Goal: Task Accomplishment & Management: Complete application form

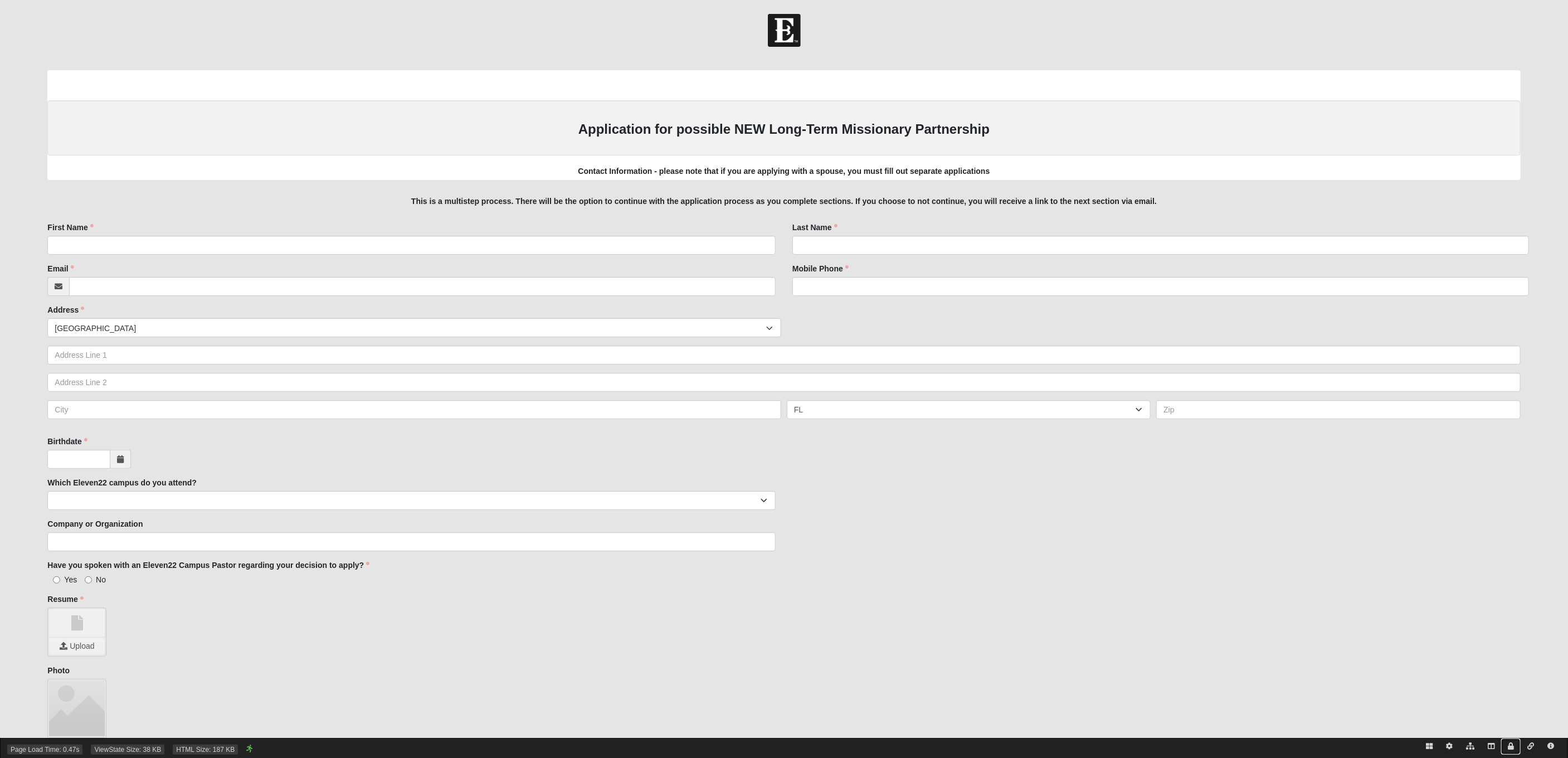
click at [1511, 743] on icon at bounding box center [1511, 746] width 6 height 7
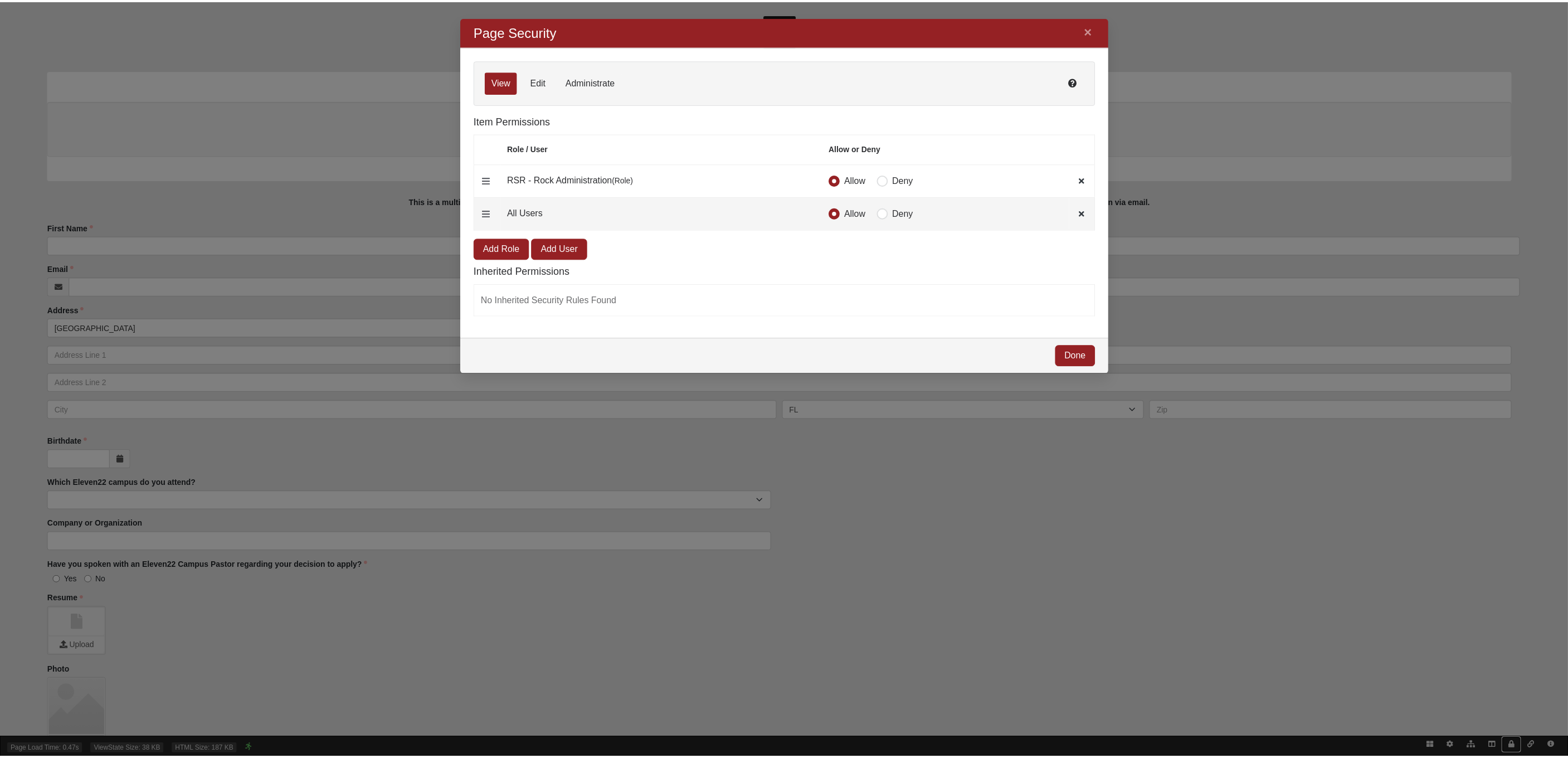
scroll to position [338, 633]
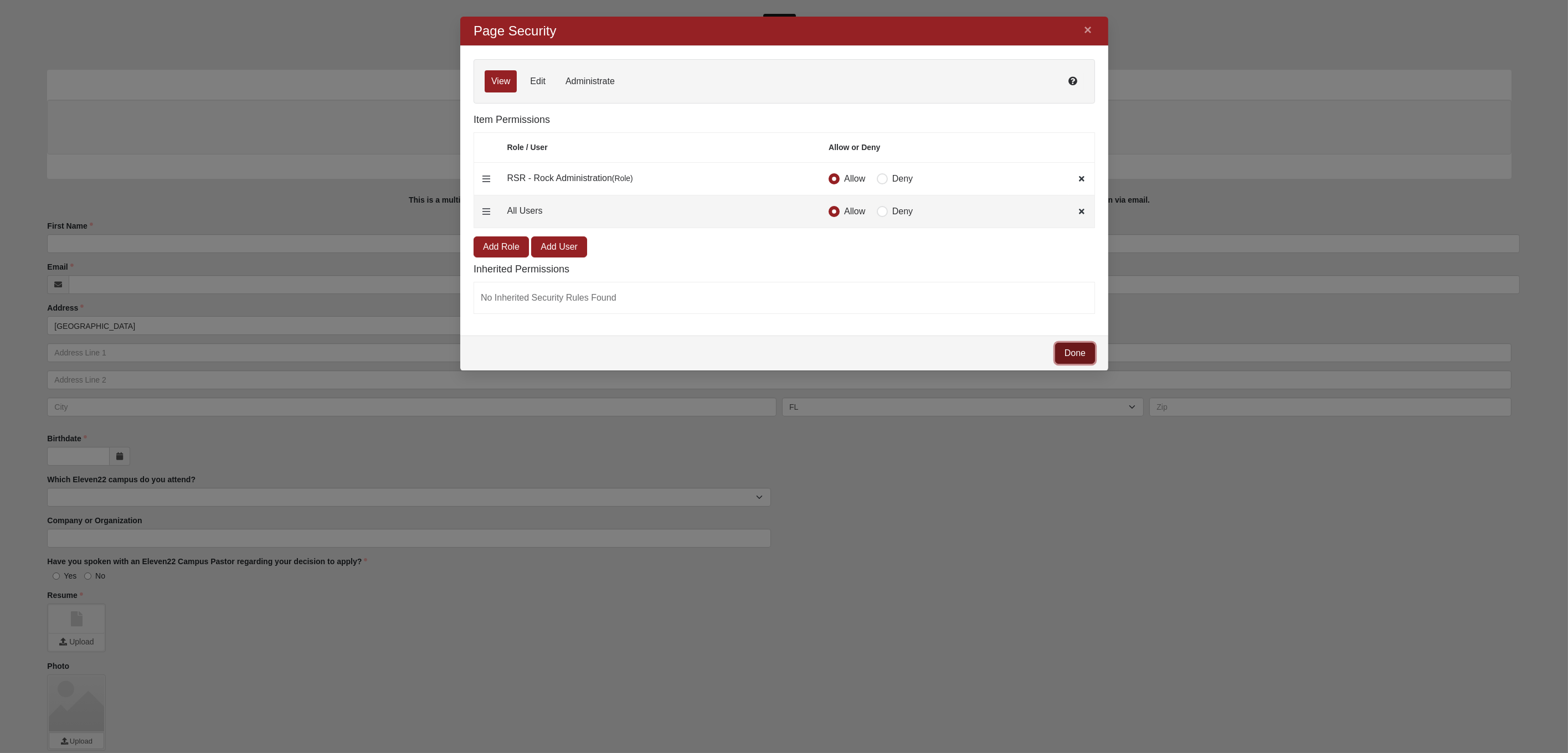
click at [1060, 343] on link "Done" at bounding box center [1074, 353] width 40 height 21
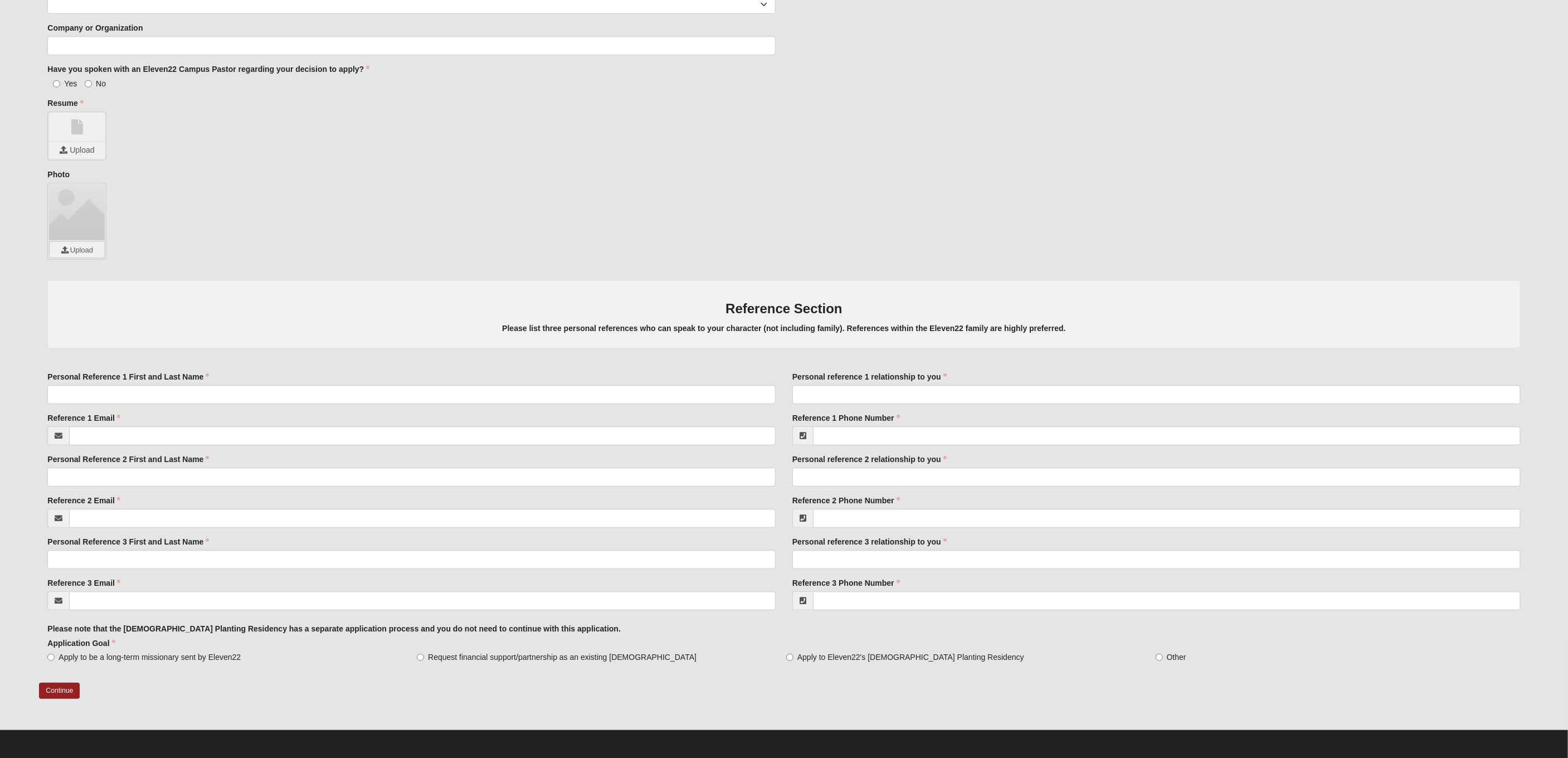
scroll to position [0, 0]
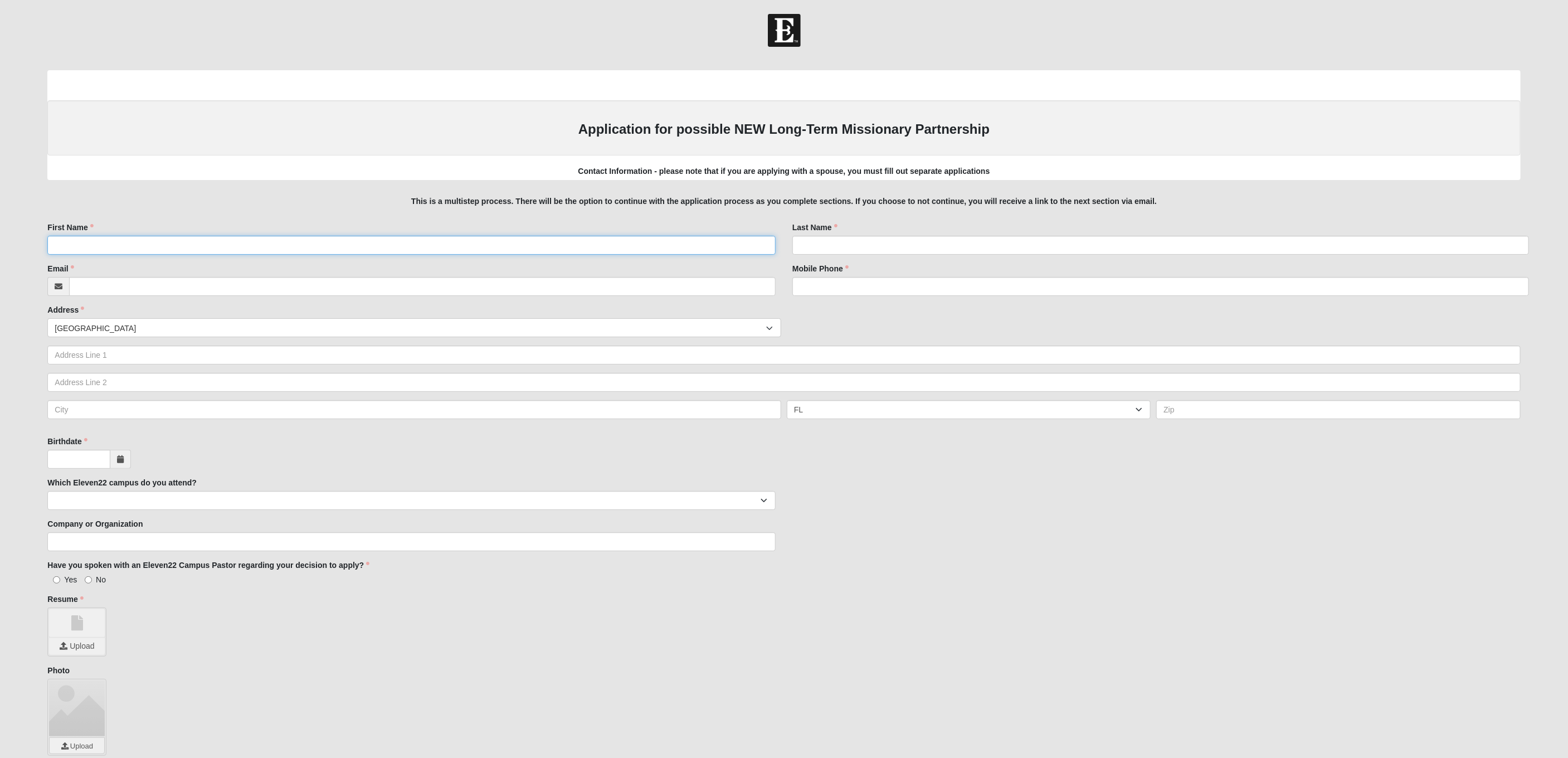
click at [203, 244] on input "First Name" at bounding box center [411, 245] width 728 height 19
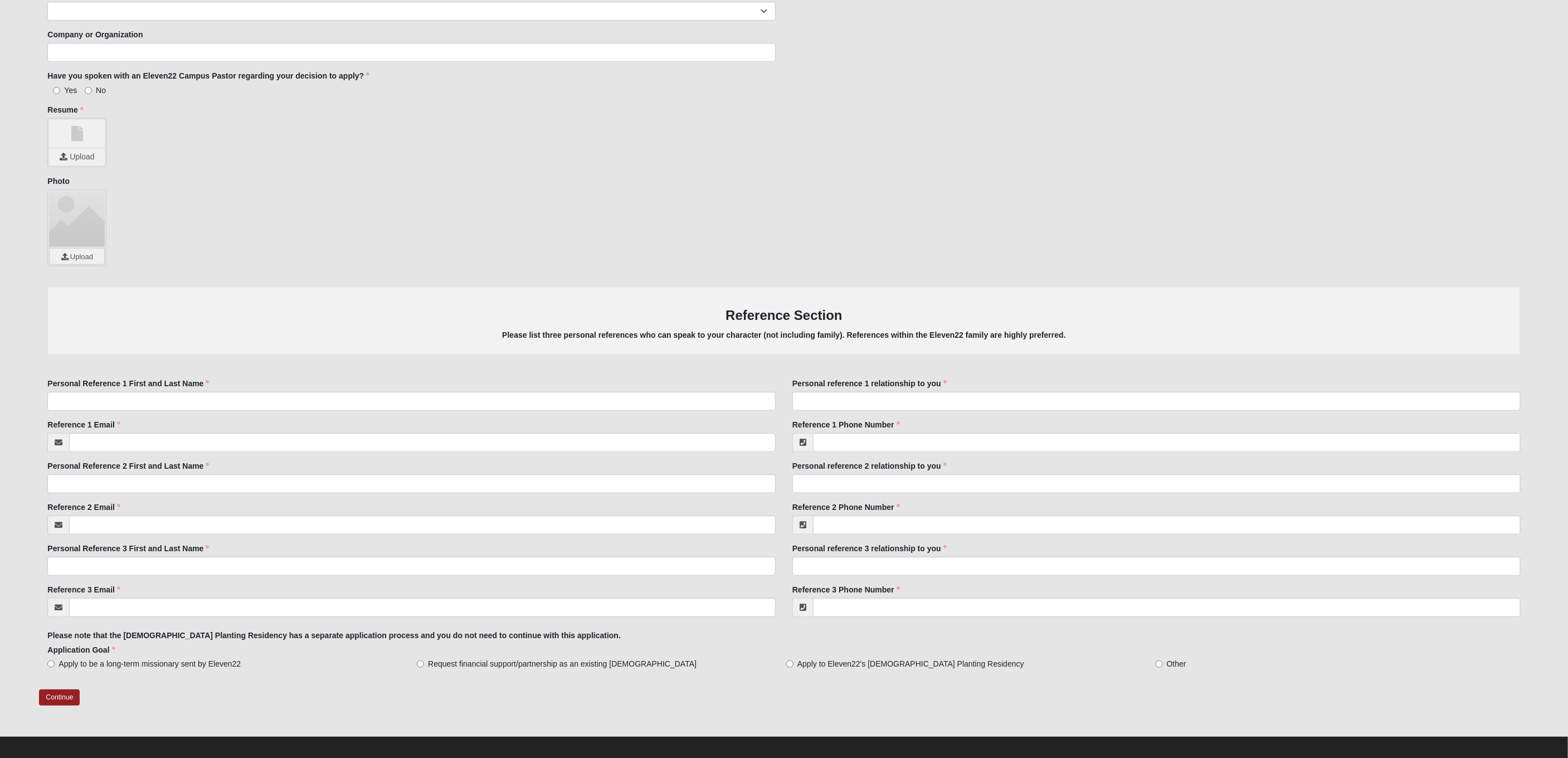
scroll to position [496, 0]
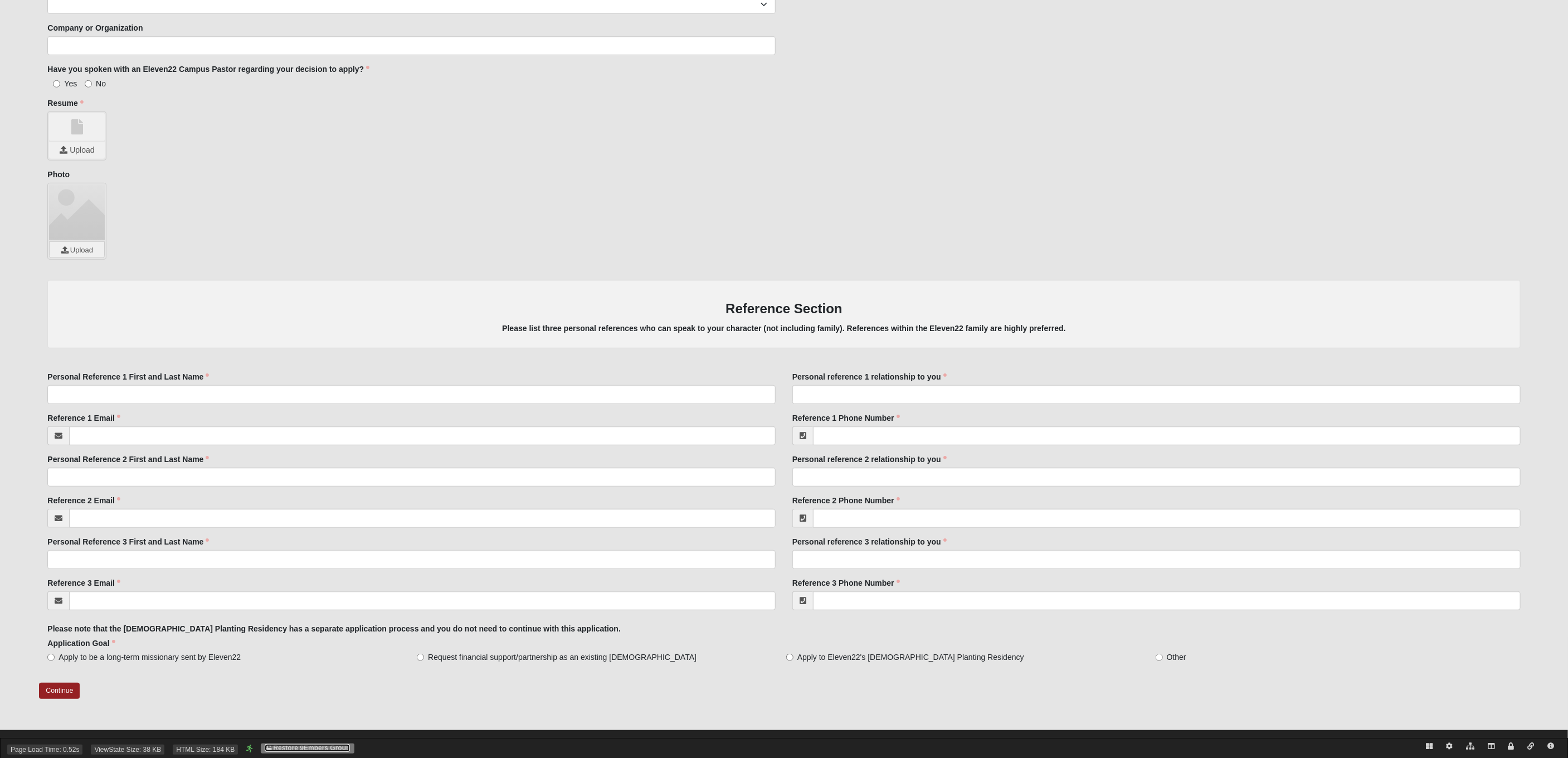
click at [329, 748] on link "Restore 9Embers Group" at bounding box center [307, 748] width 85 height 8
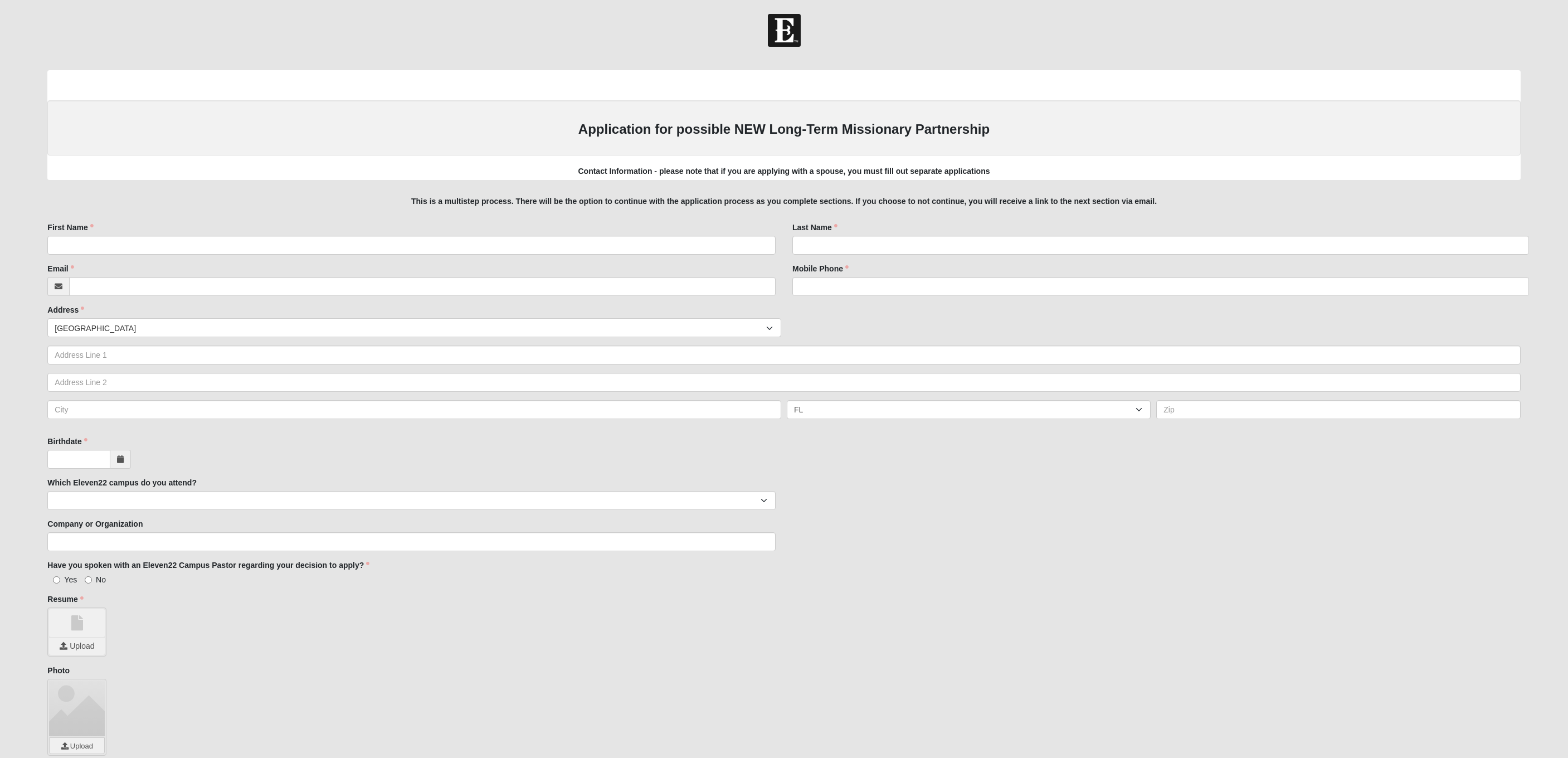
scroll to position [496, 0]
click at [139, 244] on input "First Name" at bounding box center [411, 245] width 728 height 19
type input "Marissa"
type input "Eubanks"
type input "[PERSON_NAME][EMAIL_ADDRESS][DOMAIN_NAME]"
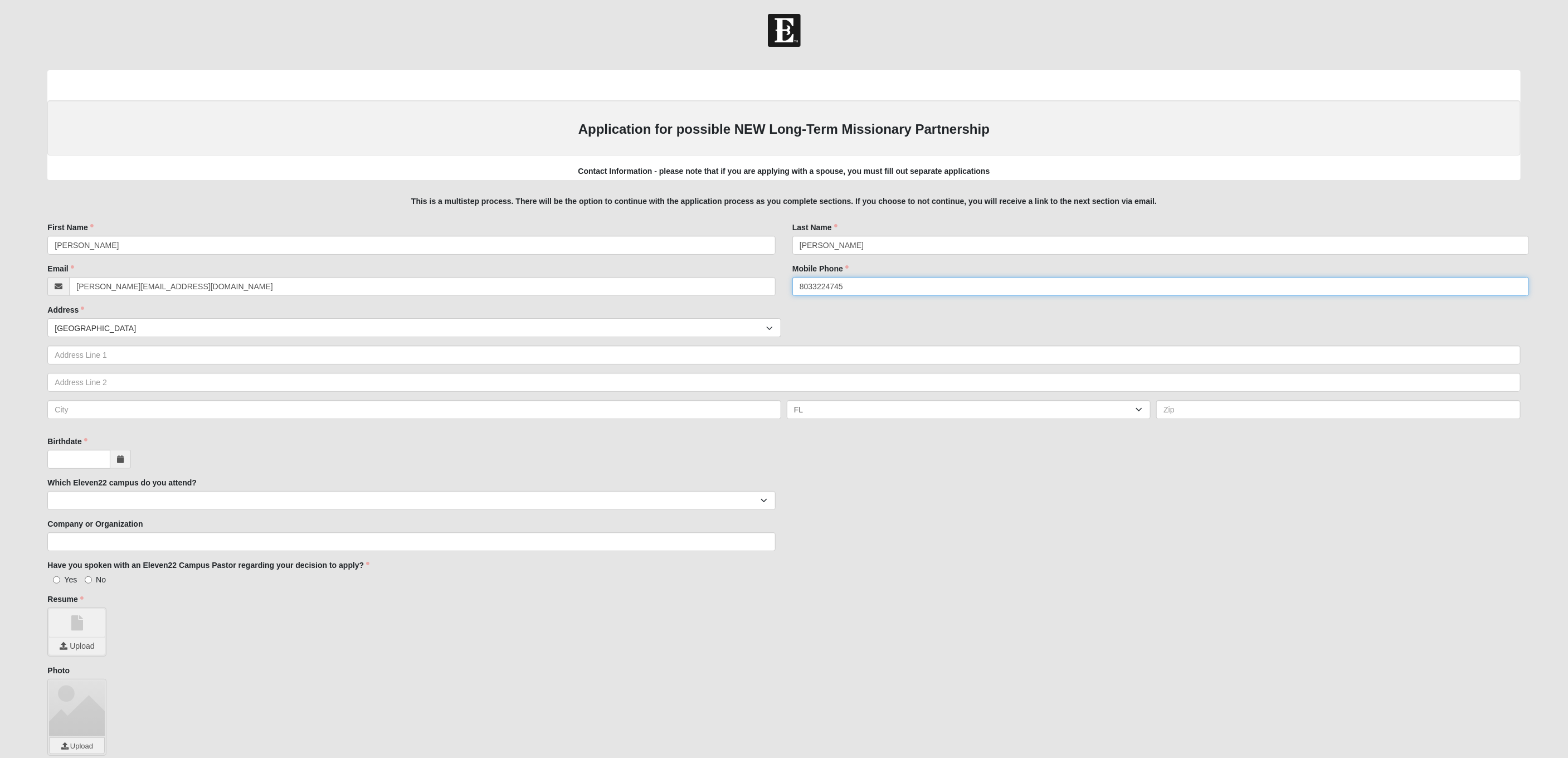
type input "8033224745"
type input "1"
type input "123 test dr"
click at [142, 406] on input "text" at bounding box center [414, 410] width 734 height 19
type input "city"
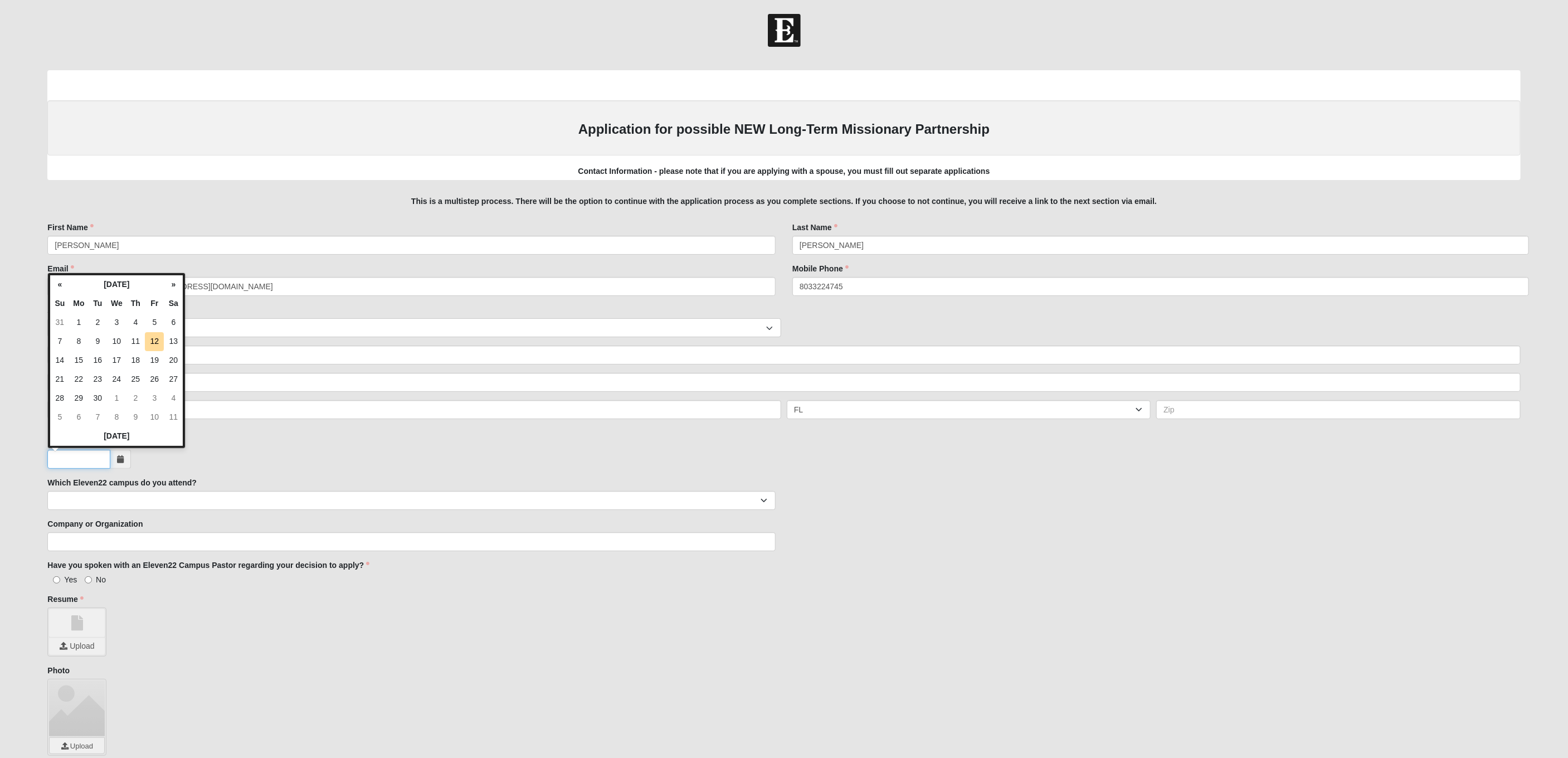
click at [97, 464] on input "Birthdate" at bounding box center [79, 460] width 63 height 19
type input "11/23/1986"
click at [248, 450] on div "11/23/1986" at bounding box center [411, 460] width 728 height 19
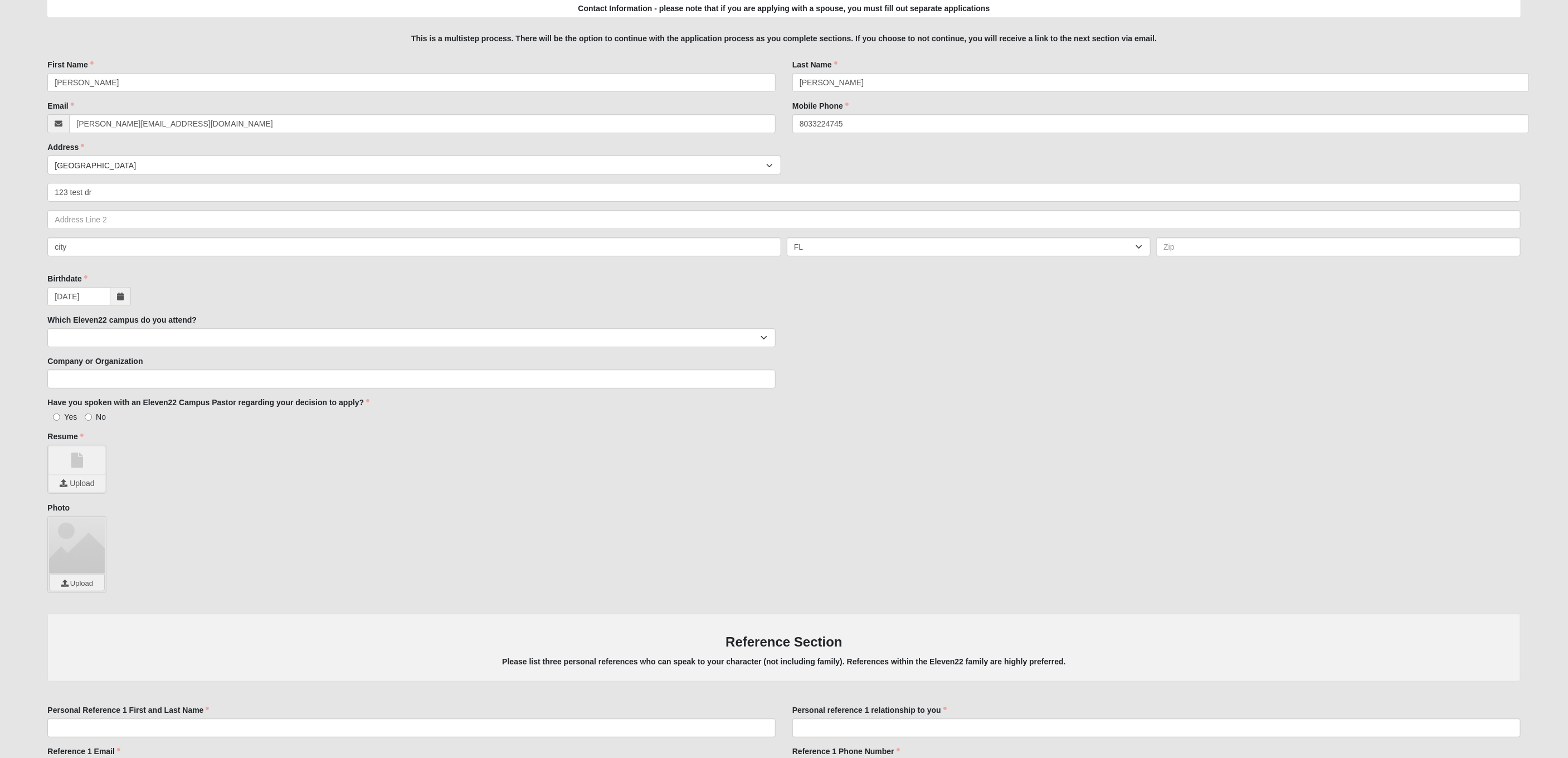
scroll to position [271, 0]
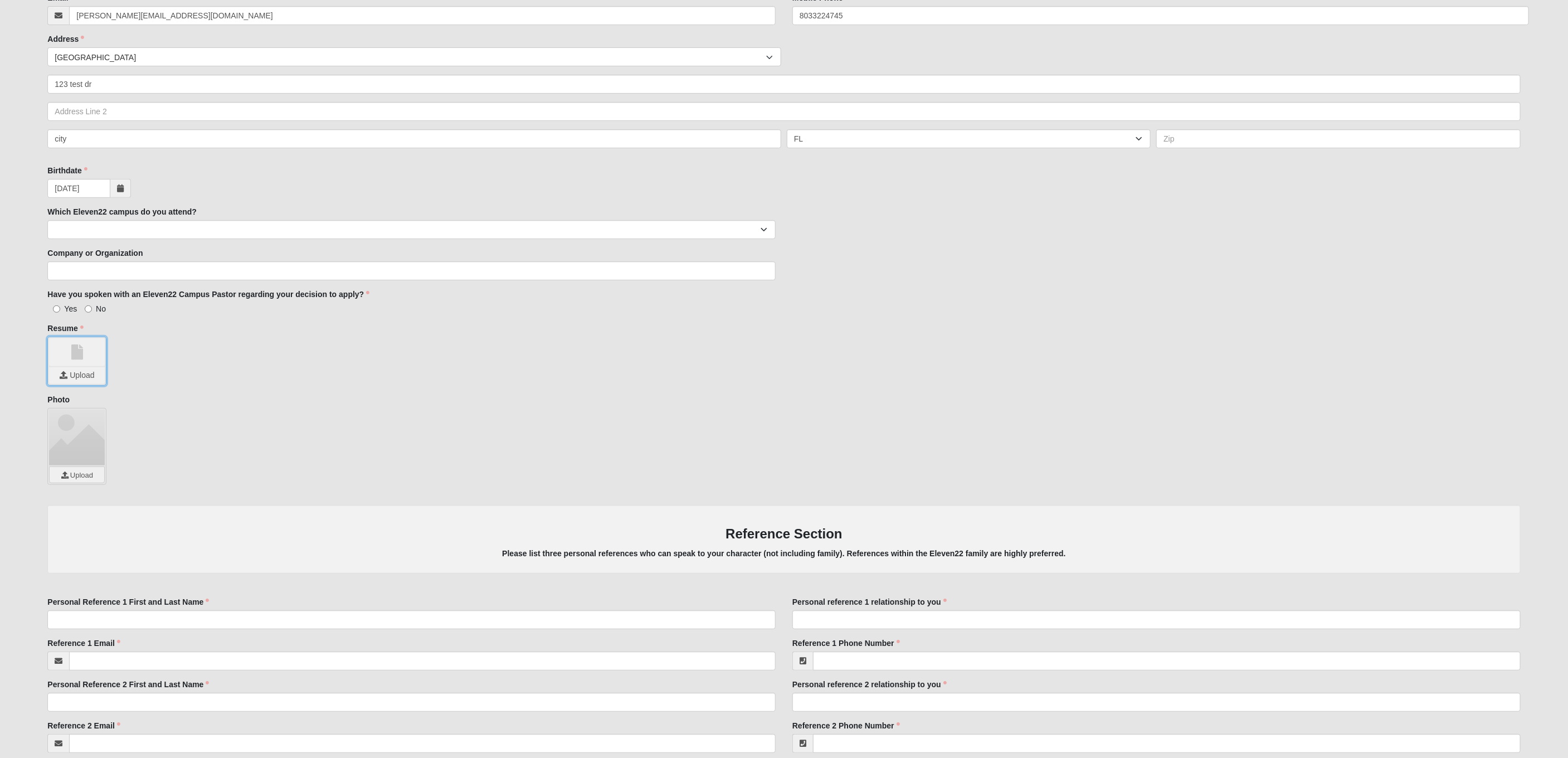
click at [79, 373] on input "file" at bounding box center [77, 376] width 56 height 16
click at [71, 309] on span "Yes" at bounding box center [70, 309] width 13 height 9
click at [60, 309] on input "Yes" at bounding box center [57, 309] width 8 height 8
radio input "true"
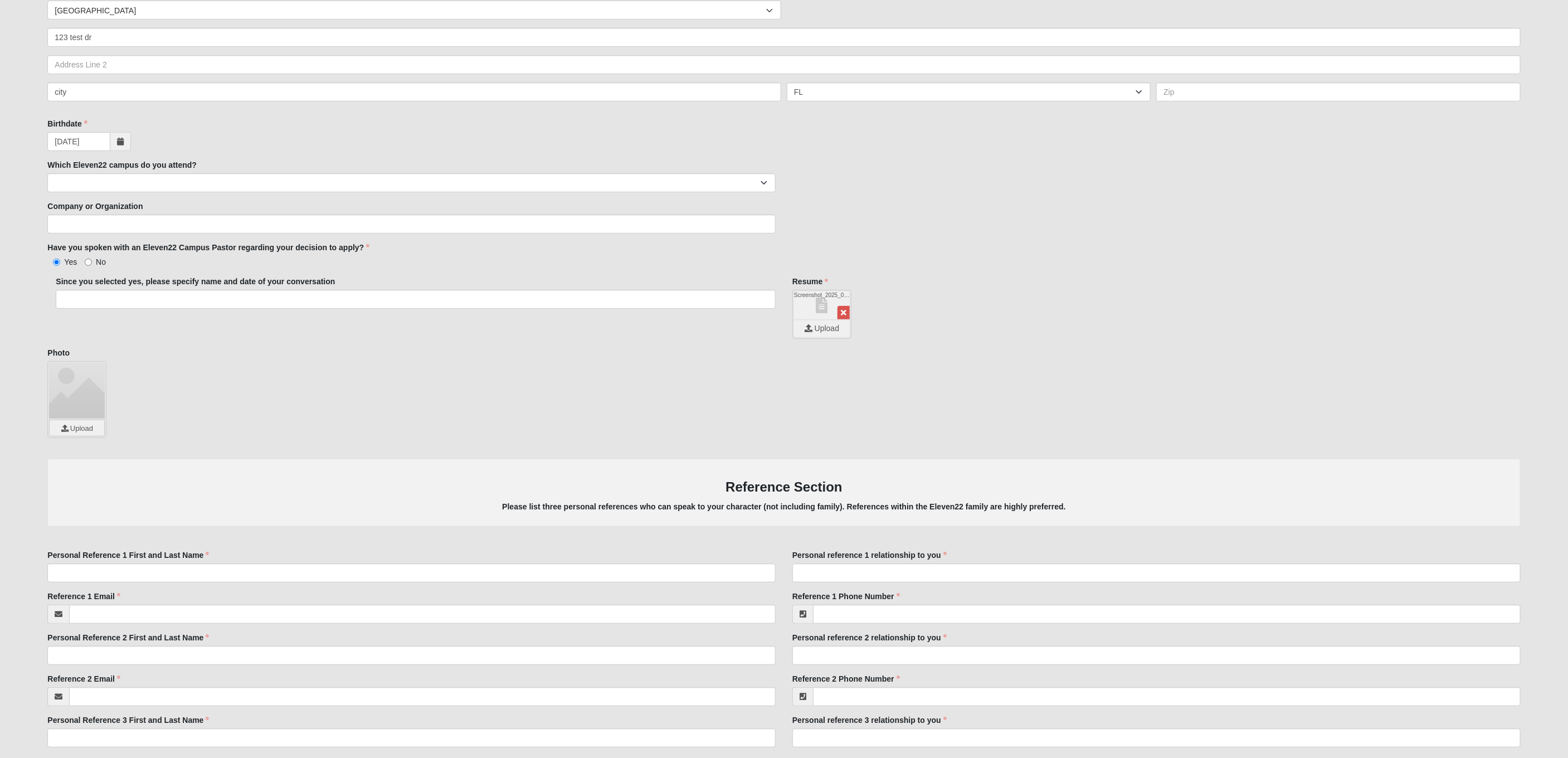
scroll to position [385, 0]
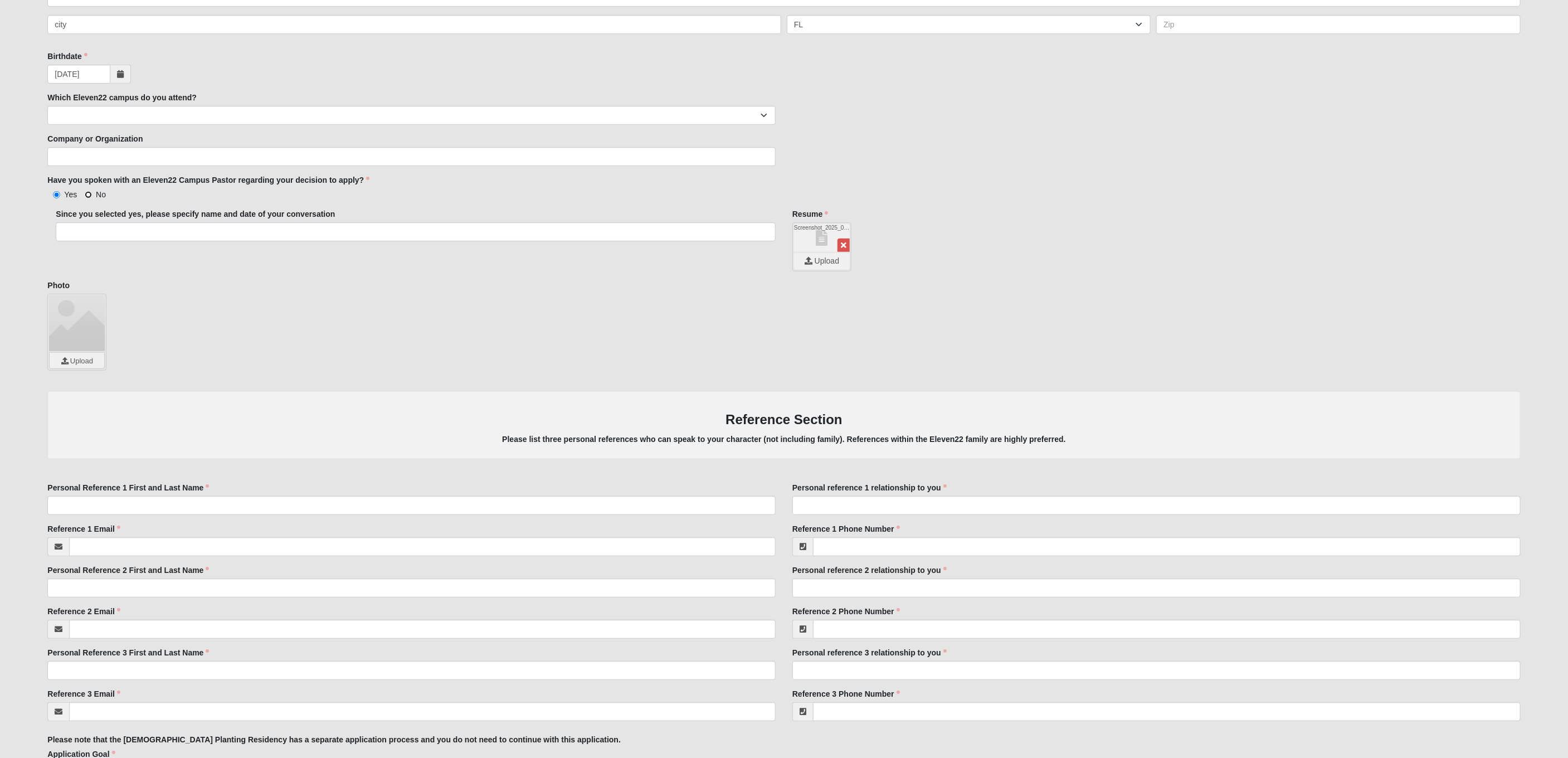
click at [86, 193] on input "No" at bounding box center [88, 195] width 8 height 8
radio input "true"
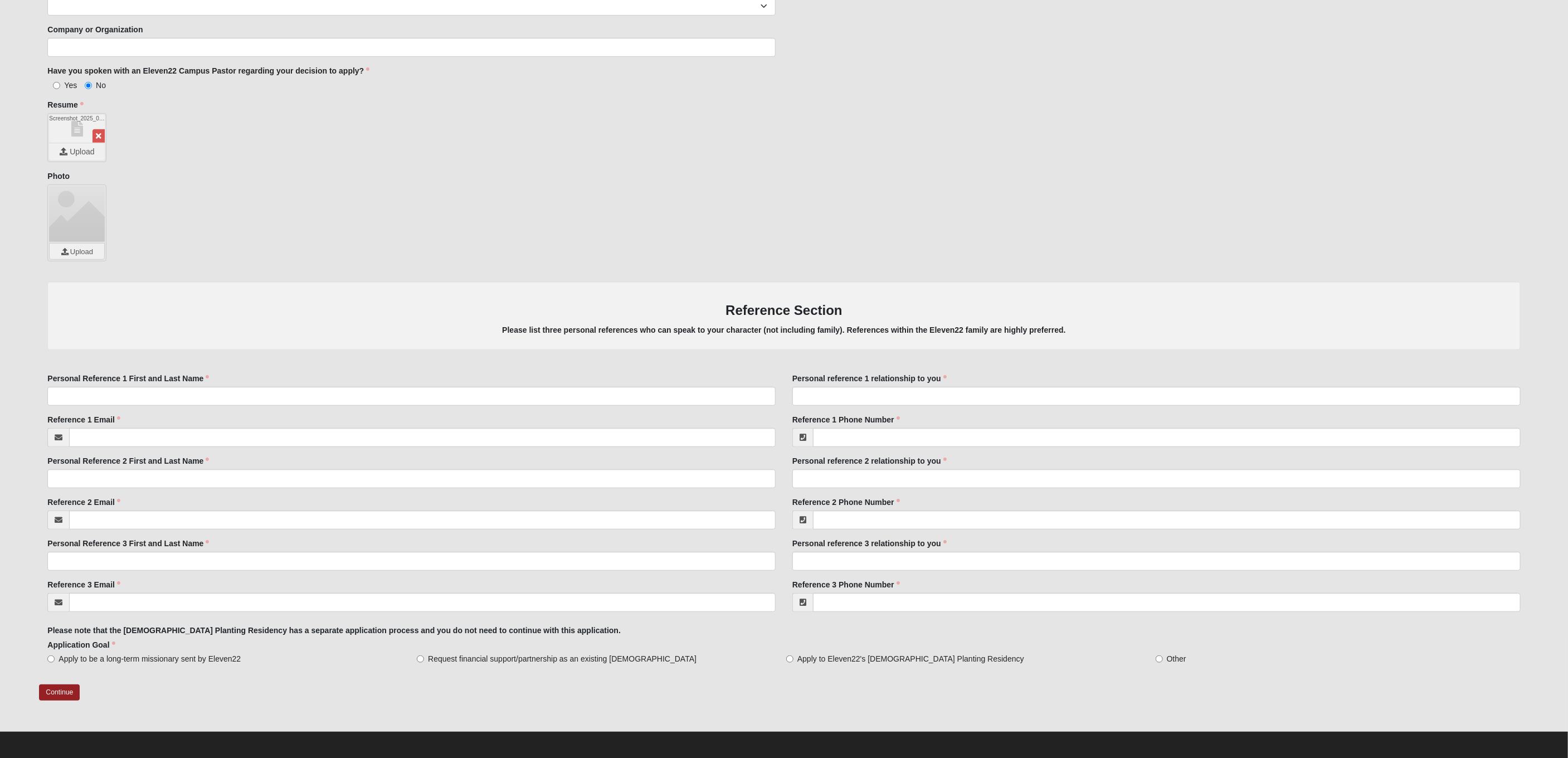
scroll to position [496, 0]
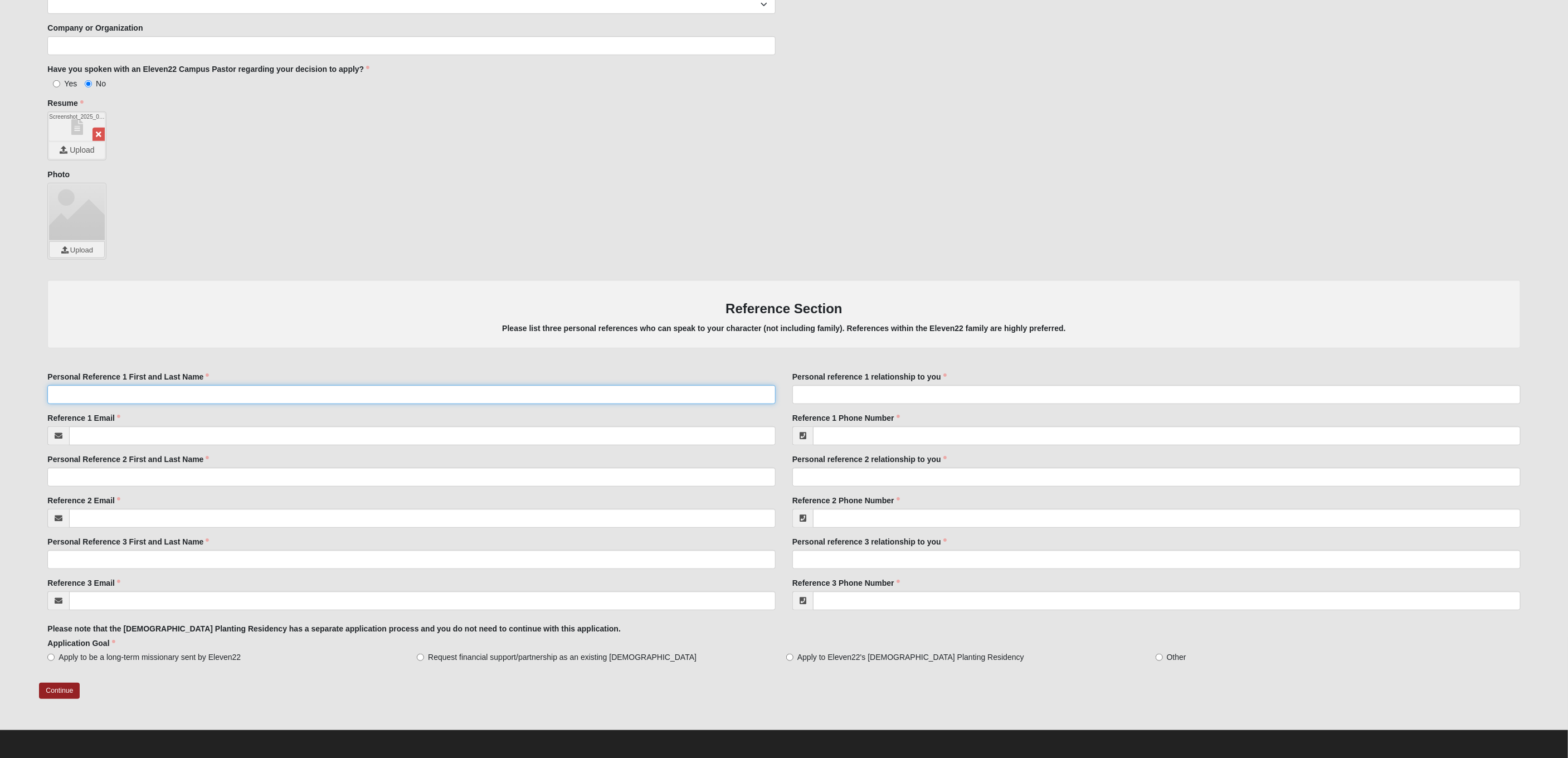
click at [319, 393] on input "Personal Reference 1 First and Last Name" at bounding box center [411, 395] width 728 height 19
type input "test"
click at [901, 396] on input "Personal reference 1 relationship to you" at bounding box center [1156, 395] width 728 height 19
type input "test"
click at [498, 439] on input "Reference 1 Email" at bounding box center [422, 436] width 707 height 19
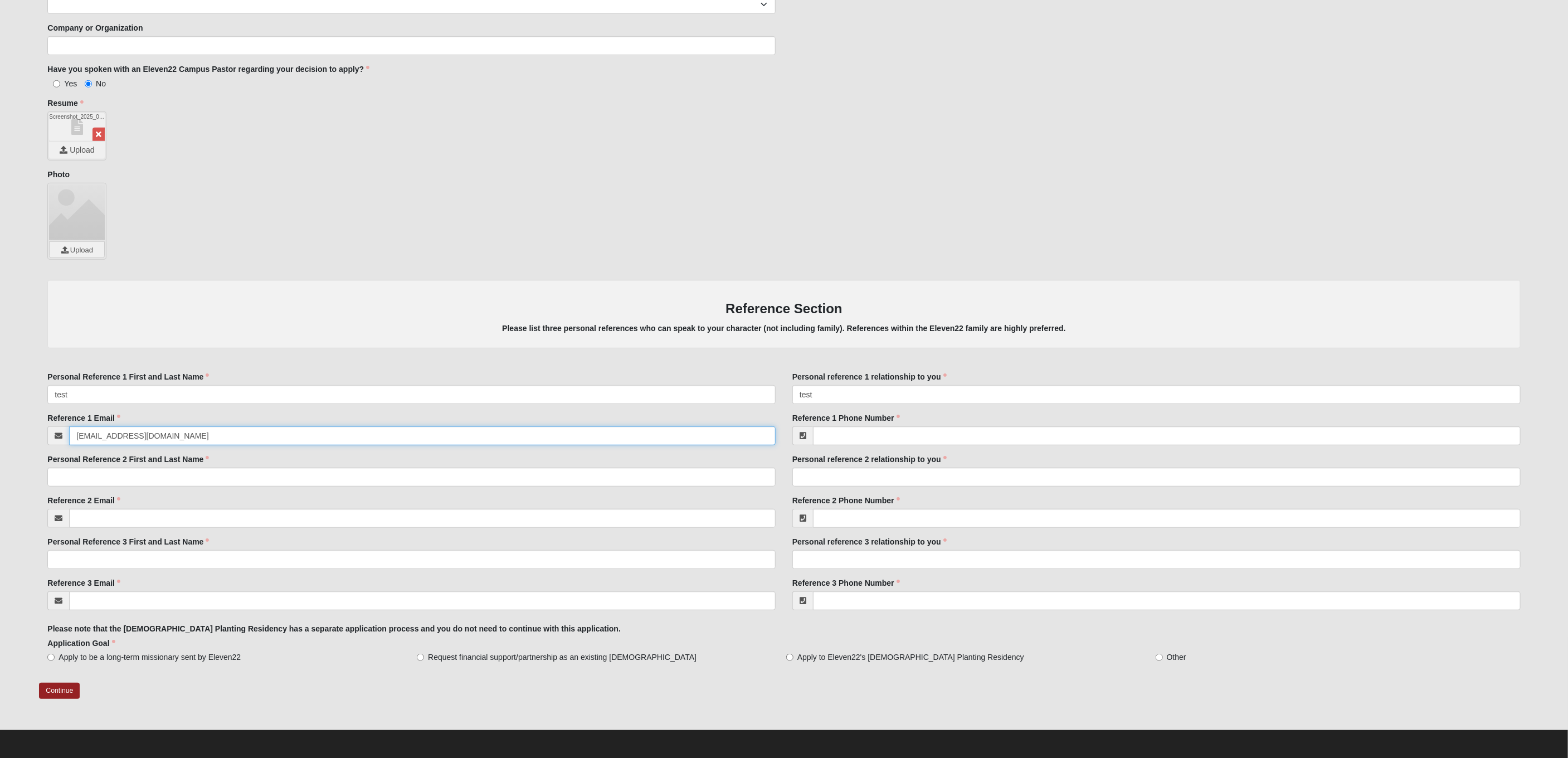
type input "test@email.com"
type input "(123) 456-7890"
click at [382, 478] on input "Personal Reference 2 First and Last Name" at bounding box center [411, 477] width 728 height 19
type input "r"
type input "test"
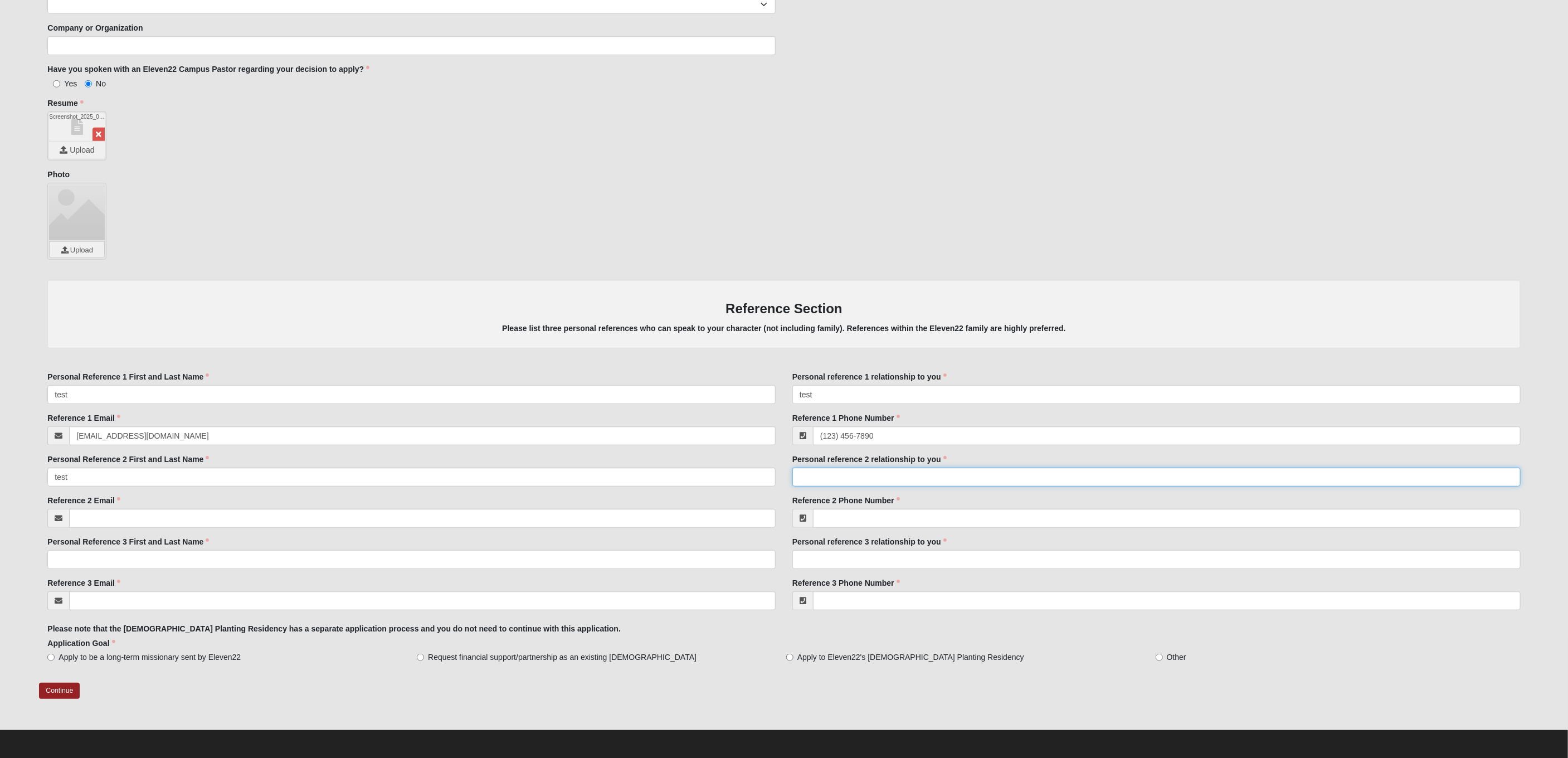
click at [867, 476] on input "Personal reference 2 relationship to you" at bounding box center [1156, 477] width 728 height 19
type input "test"
click at [515, 518] on input "Reference 2 Email" at bounding box center [422, 518] width 707 height 19
type input "test@email.com"
type input "(123) 456-7890"
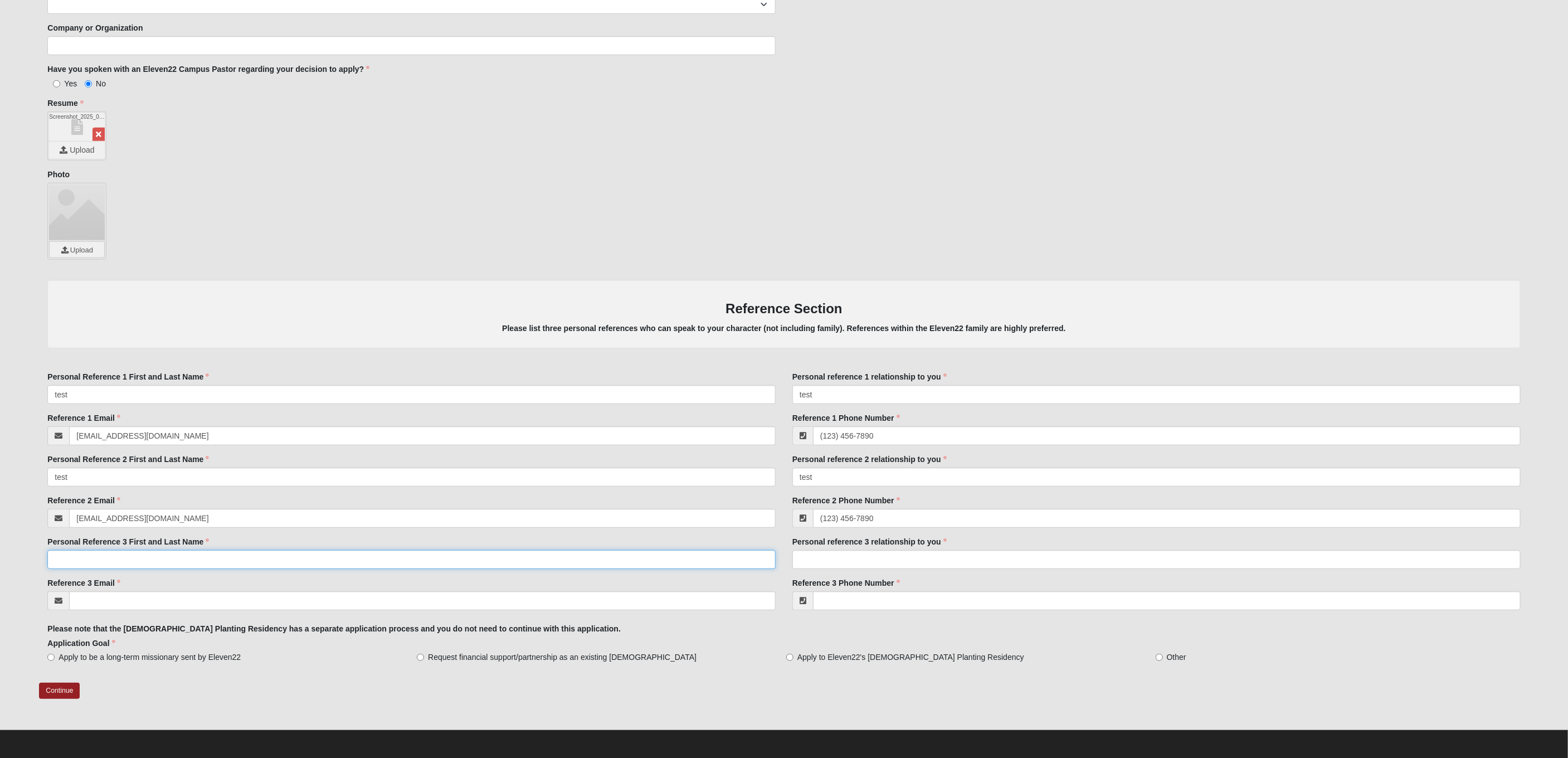
click at [487, 555] on input "Personal Reference 3 First and Last Name" at bounding box center [411, 560] width 728 height 19
type input "test"
click at [830, 557] on input "Personal reference 3 relationship to you" at bounding box center [1156, 560] width 728 height 19
type input "test"
click at [663, 600] on input "Reference 3 Email" at bounding box center [422, 601] width 707 height 19
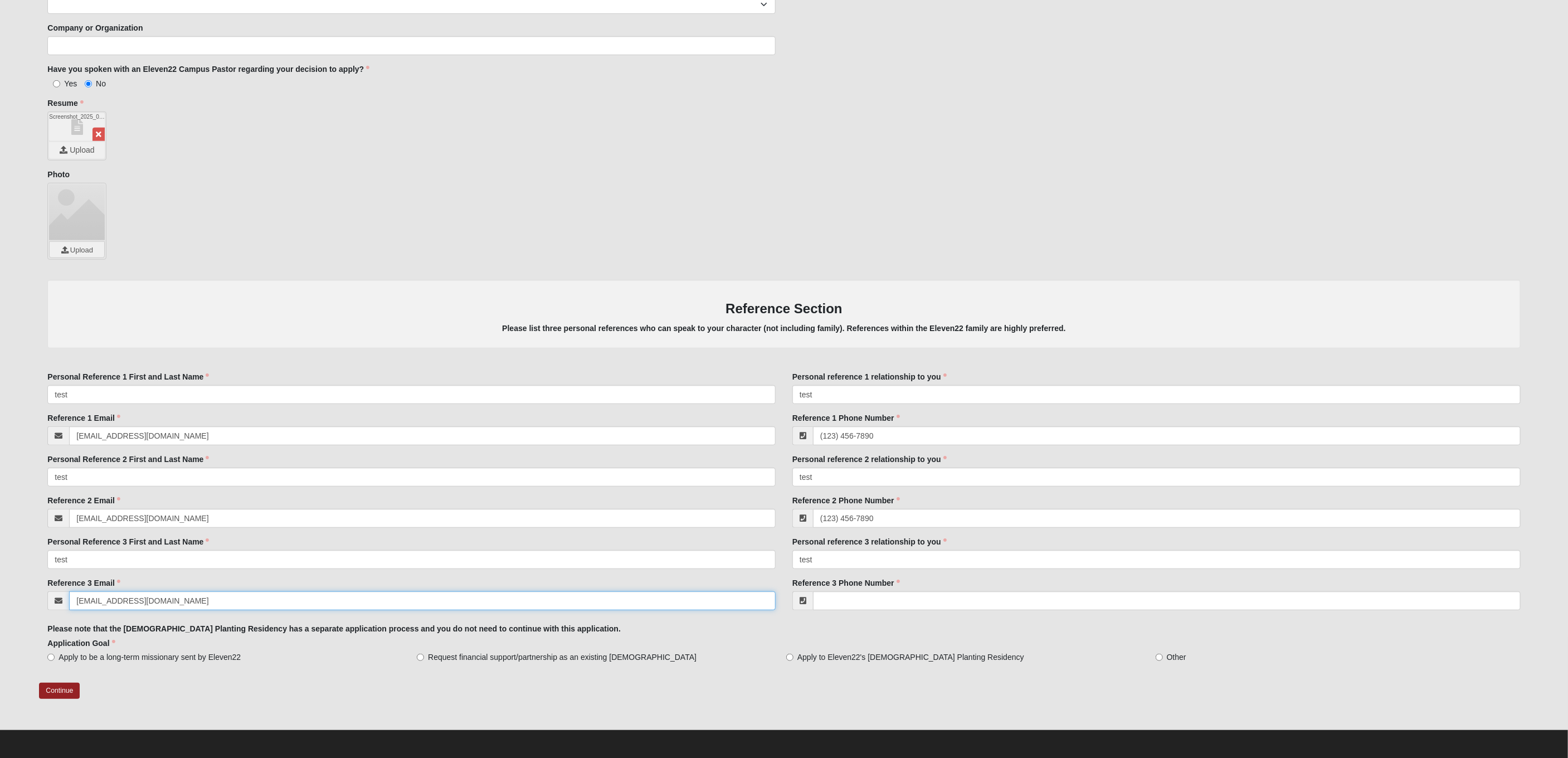
type input "test@test.com"
type input "(123) 456-7890"
click at [530, 660] on span "Request financial support/partnership as an existing [DEMOGRAPHIC_DATA]" at bounding box center [562, 657] width 268 height 11
click at [424, 660] on input "Request financial support/partnership as an existing [DEMOGRAPHIC_DATA]" at bounding box center [420, 658] width 8 height 8
radio input "true"
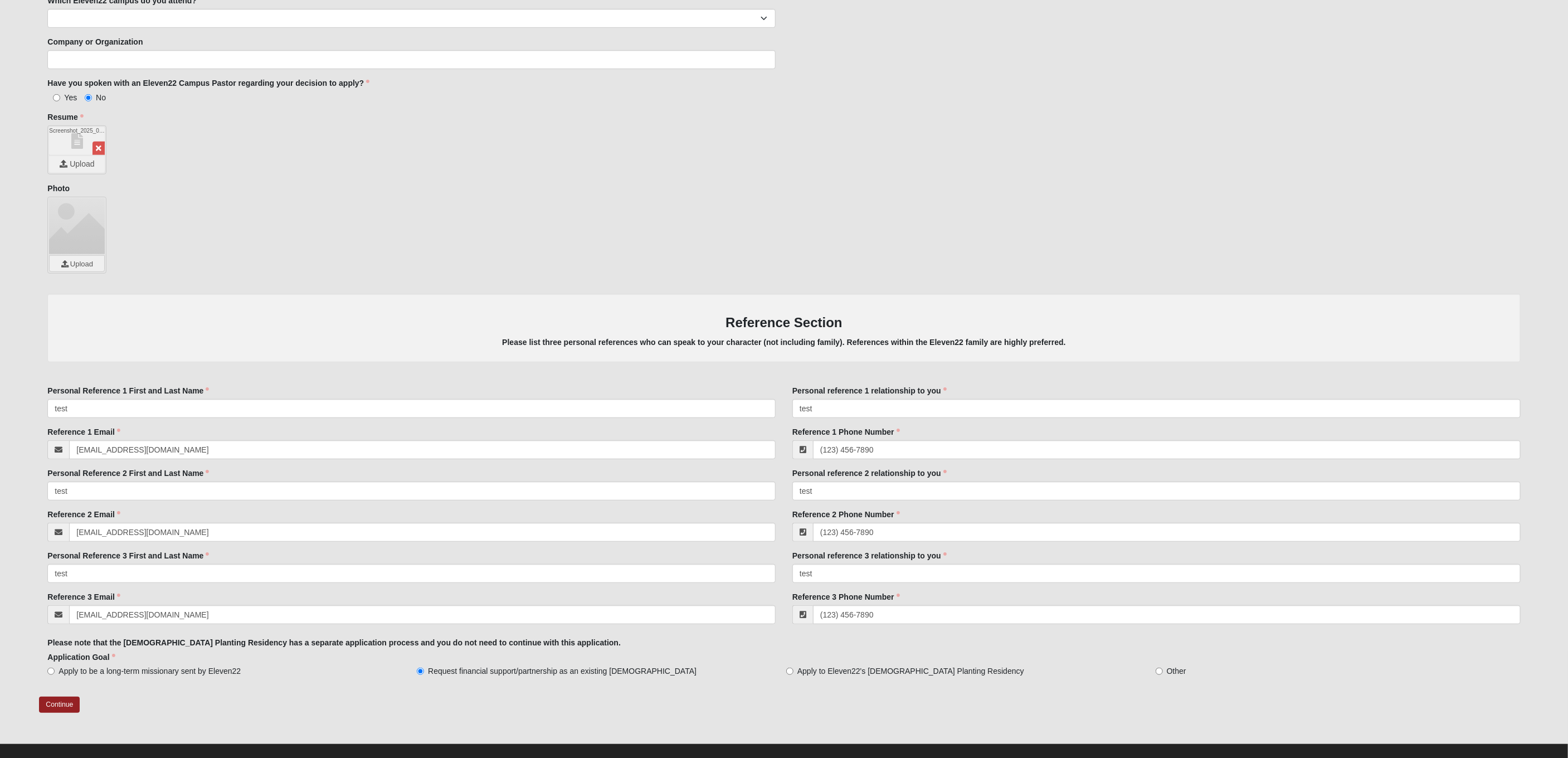
scroll to position [496, 0]
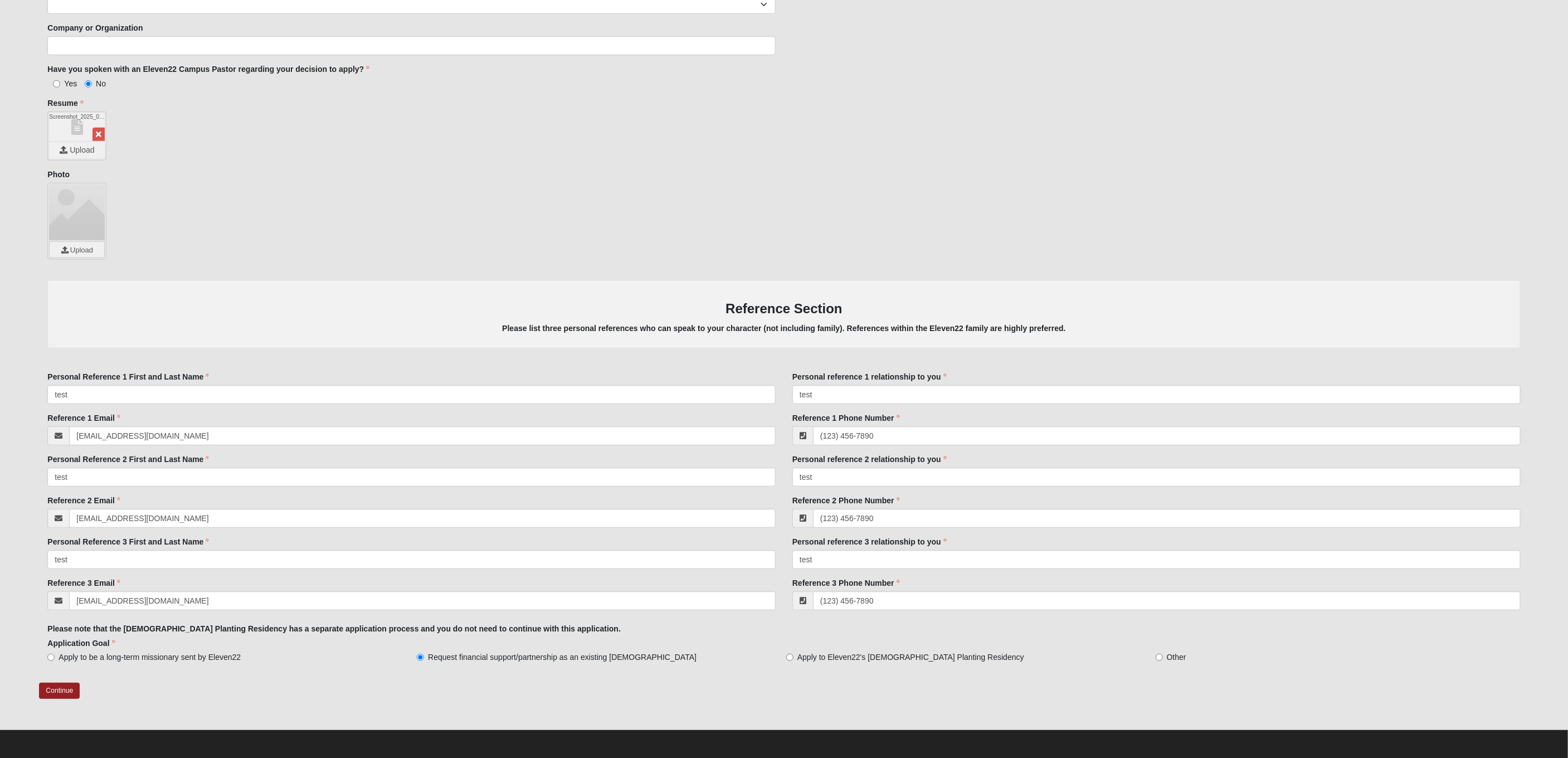
click at [204, 659] on span "Apply to be a long-term missionary sent by Eleven22" at bounding box center [149, 657] width 182 height 11
click at [55, 659] on input "Apply to be a long-term missionary sent by Eleven22" at bounding box center [51, 658] width 8 height 8
radio input "true"
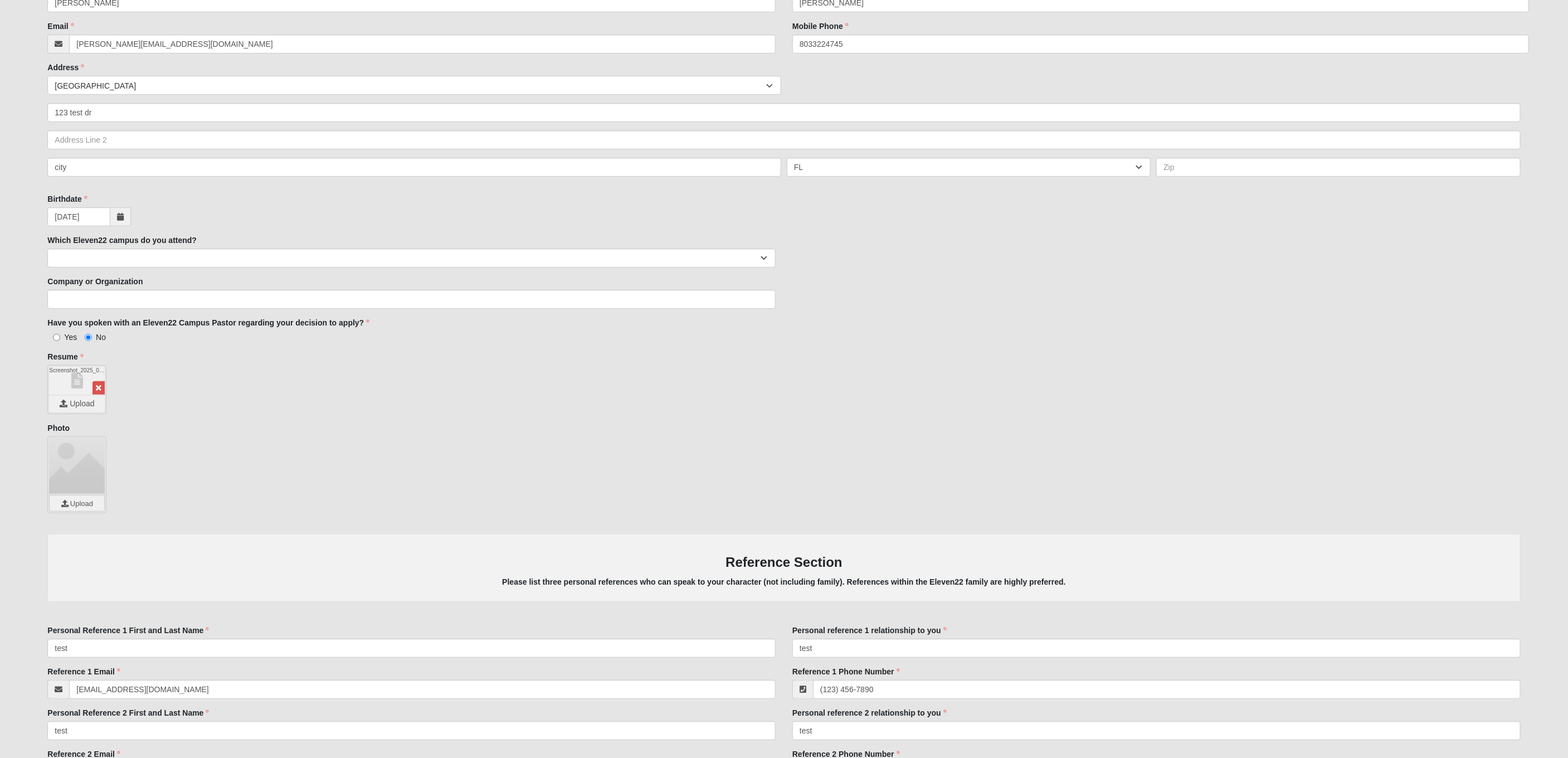
scroll to position [496, 0]
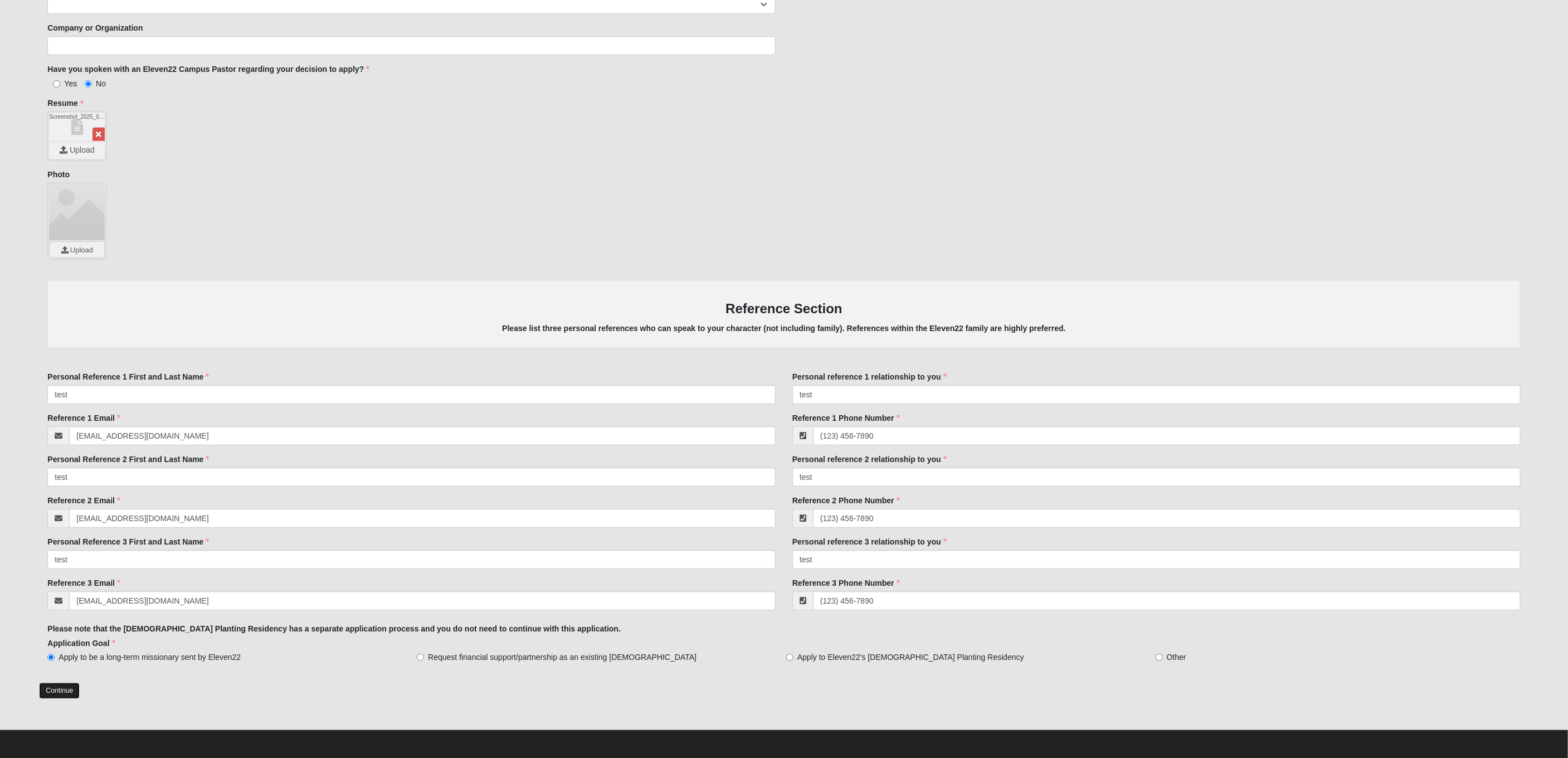
click at [68, 685] on link "Continue" at bounding box center [59, 691] width 41 height 16
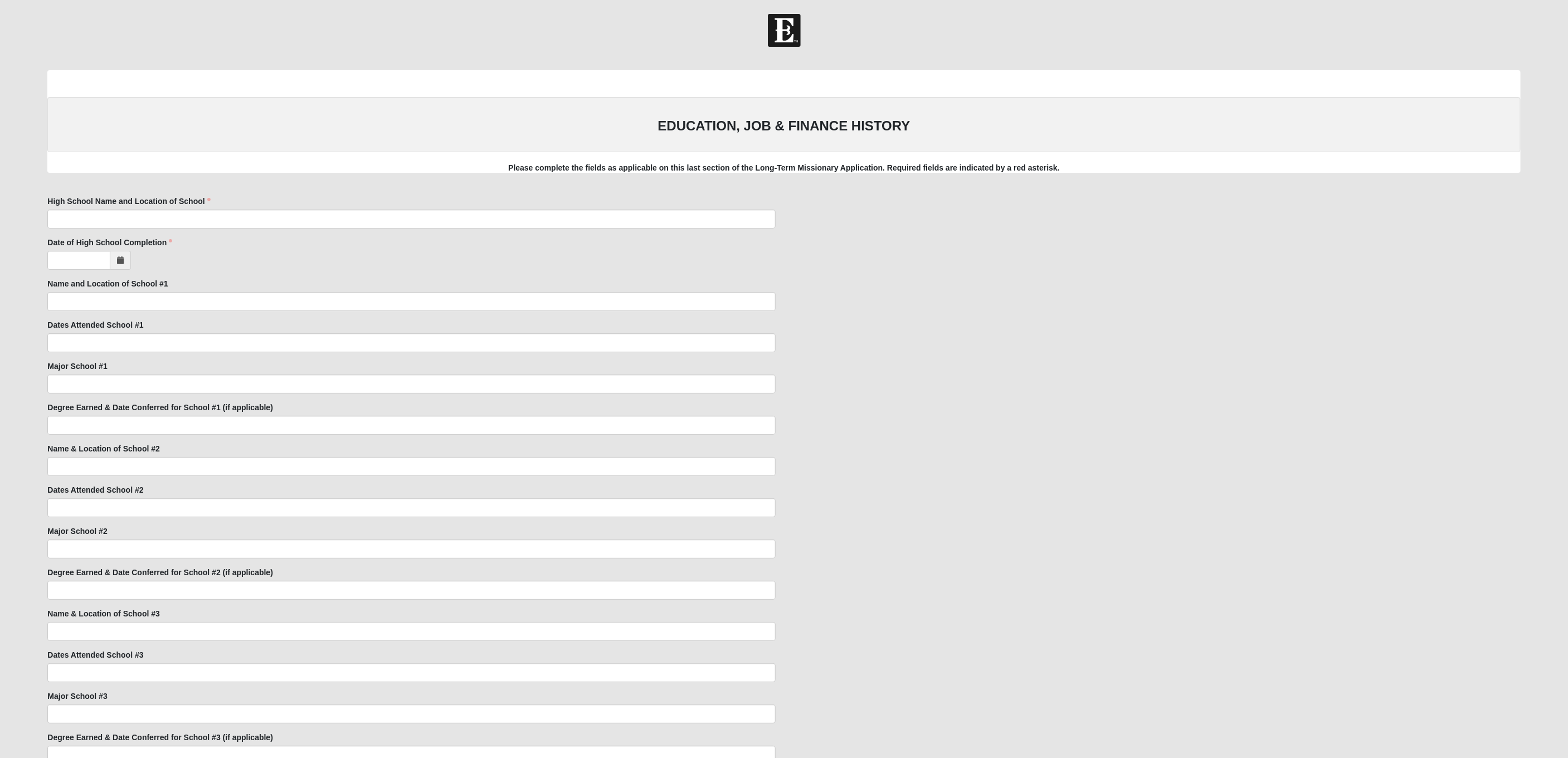
scroll to position [1235, 0]
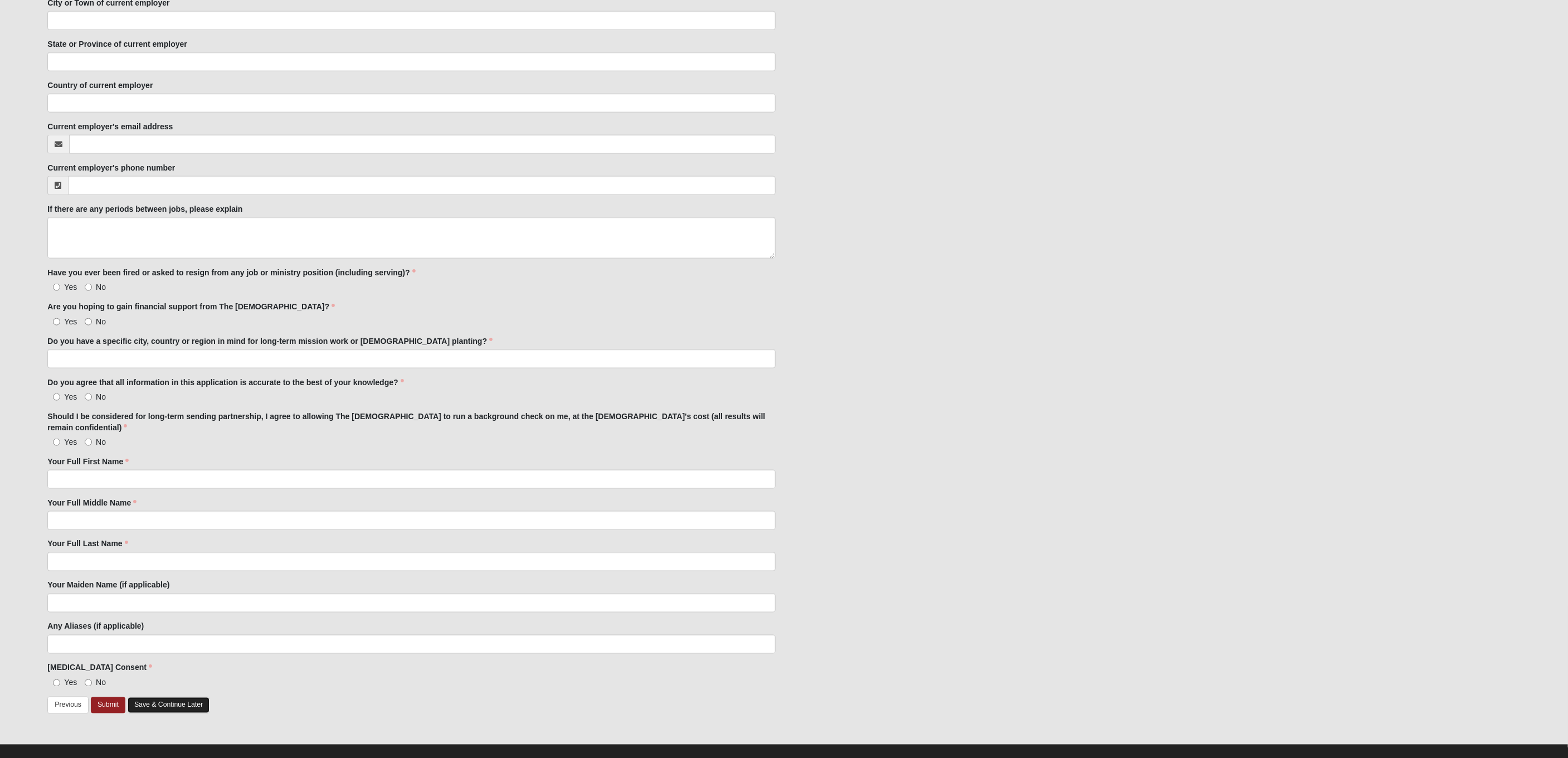
click at [162, 697] on link "Save & Continue Later" at bounding box center [169, 705] width 82 height 16
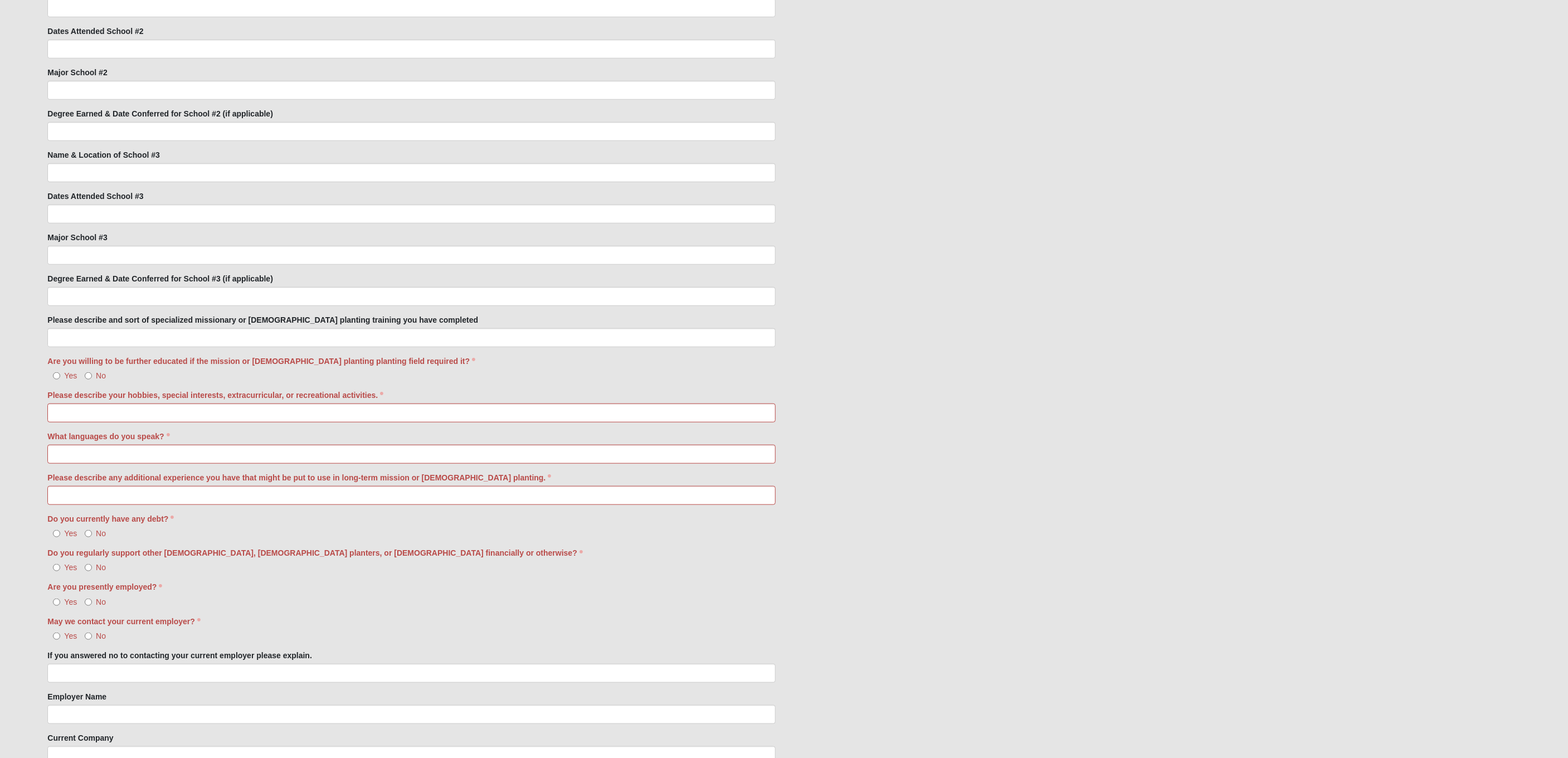
scroll to position [1502, 0]
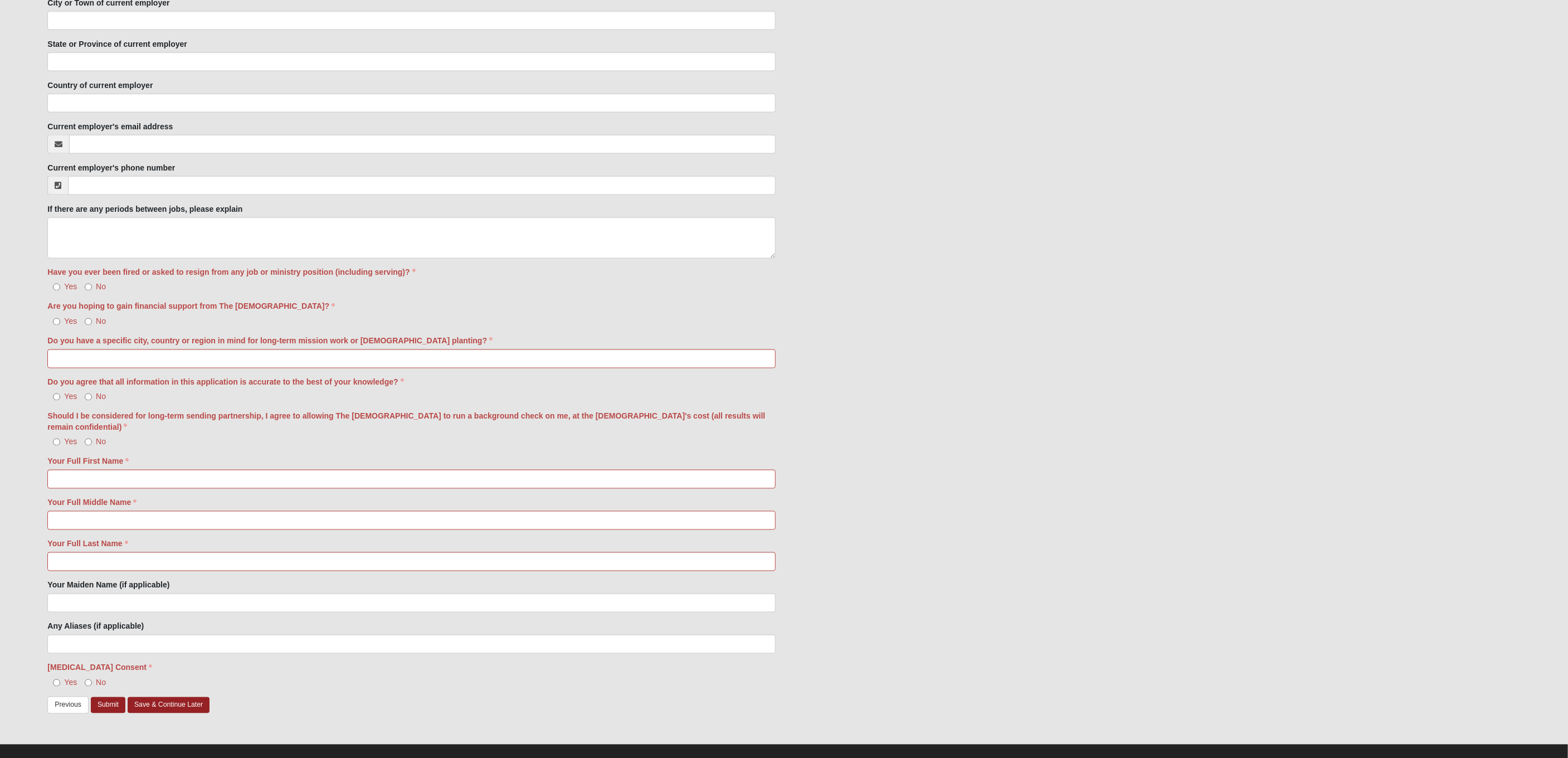
click at [322, 678] on div "Drug Test Consent Yes No" at bounding box center [412, 679] width 745 height 34
click at [154, 697] on link "Save & Continue Later" at bounding box center [169, 705] width 82 height 16
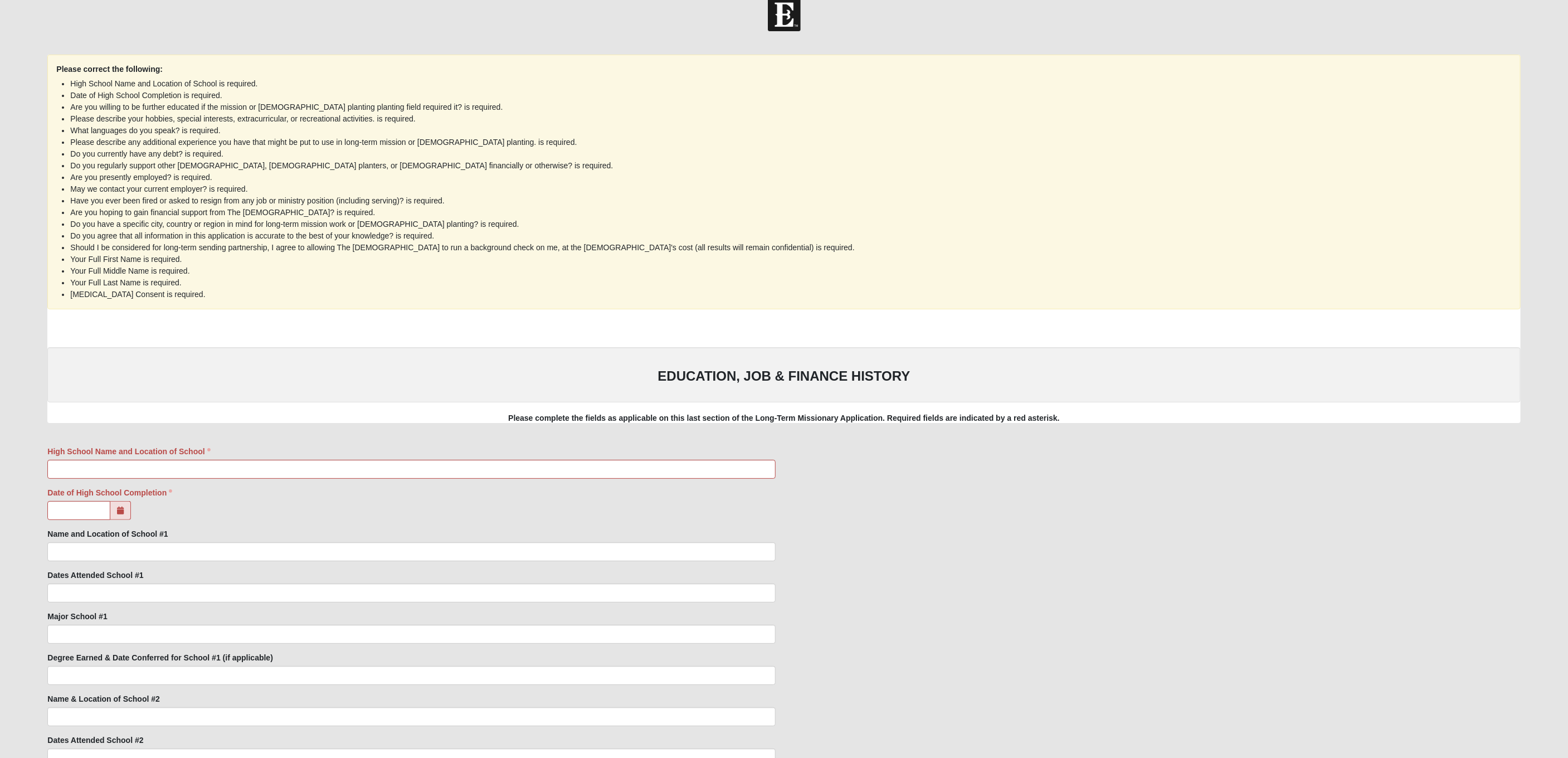
scroll to position [24, 0]
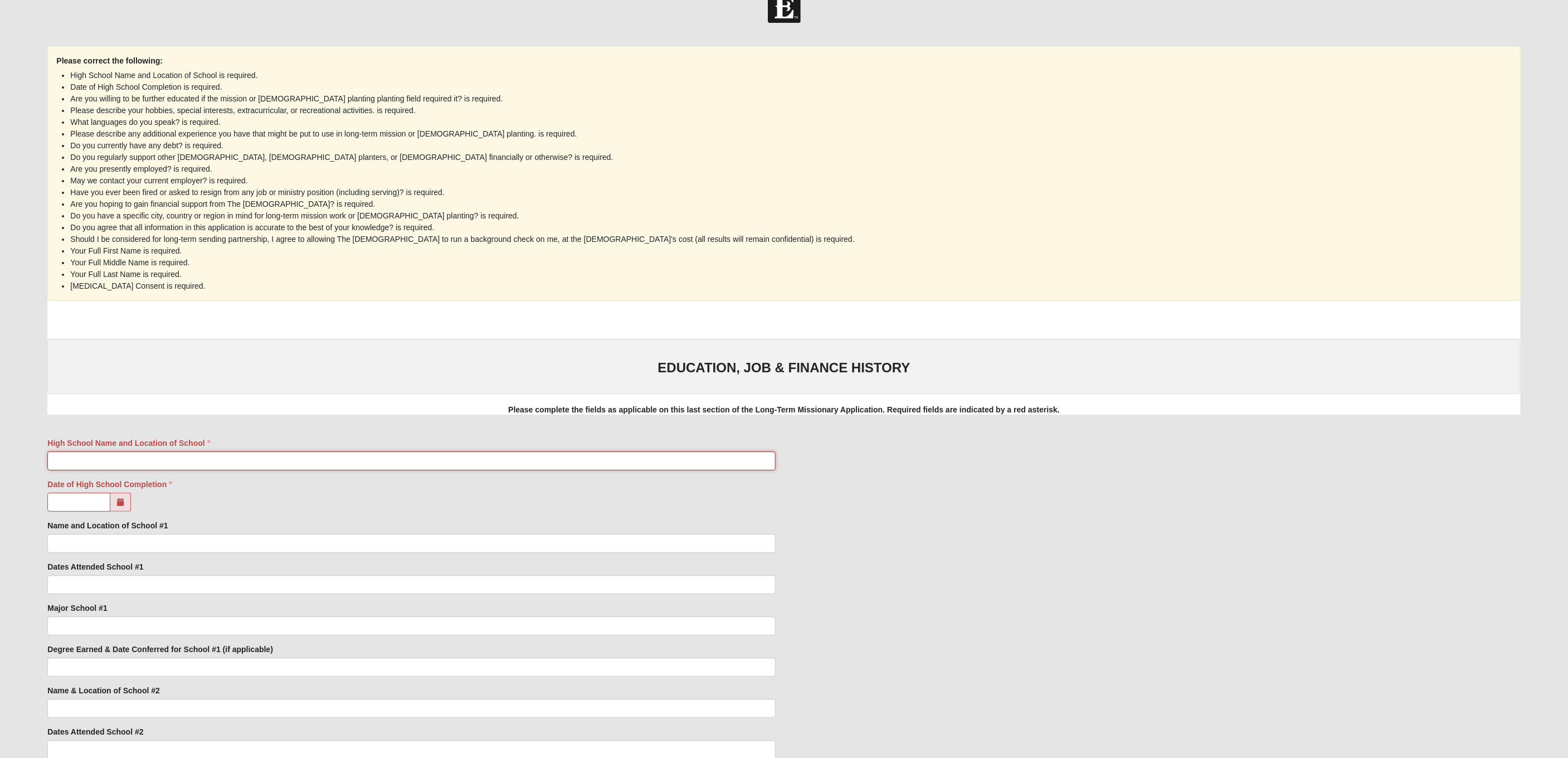
click at [287, 464] on input "High School Name and Location of School" at bounding box center [411, 461] width 728 height 19
type input "test"
click at [79, 503] on input "Date of High School Completion" at bounding box center [79, 503] width 63 height 19
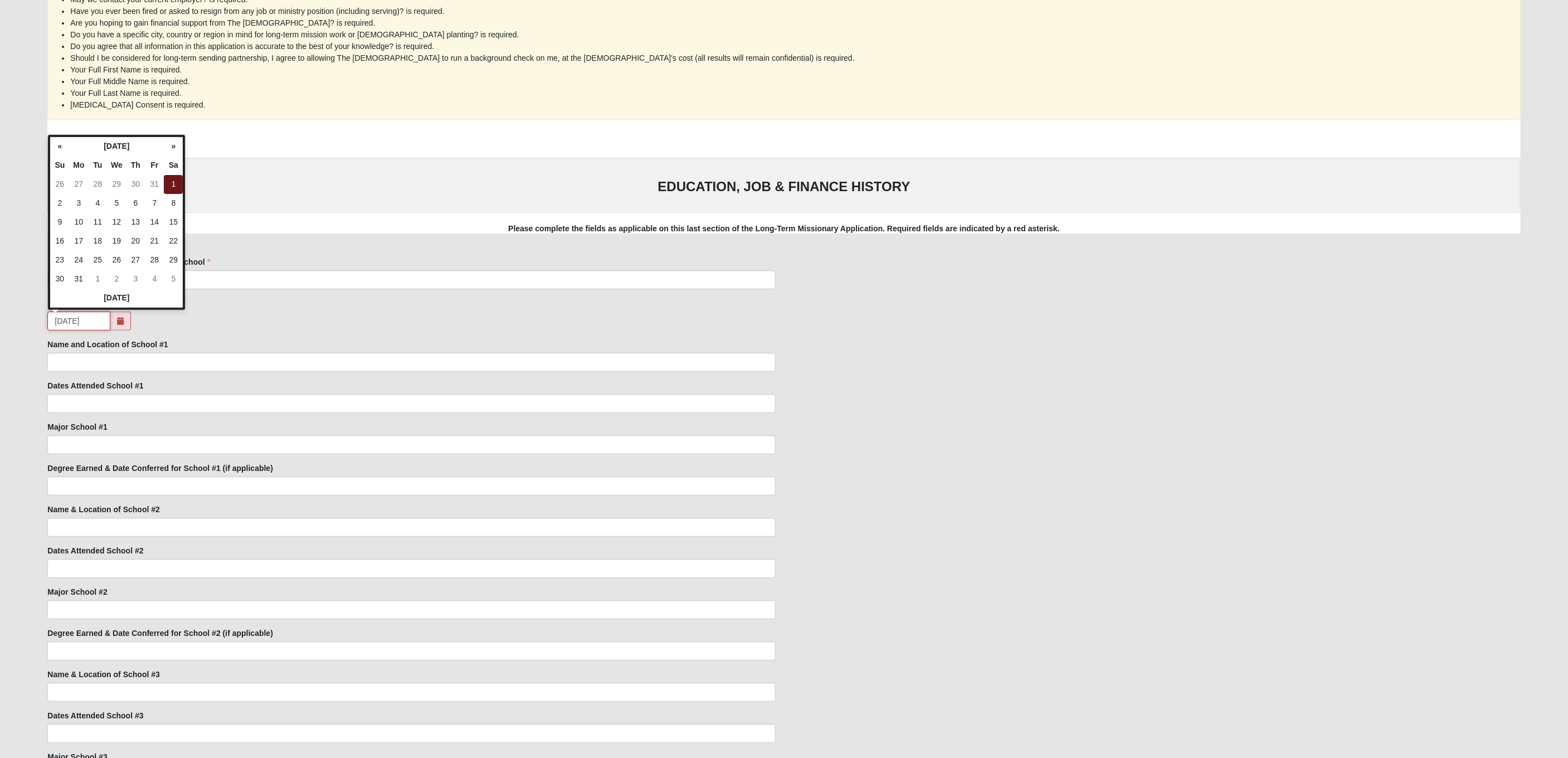
type input "01/01/2005"
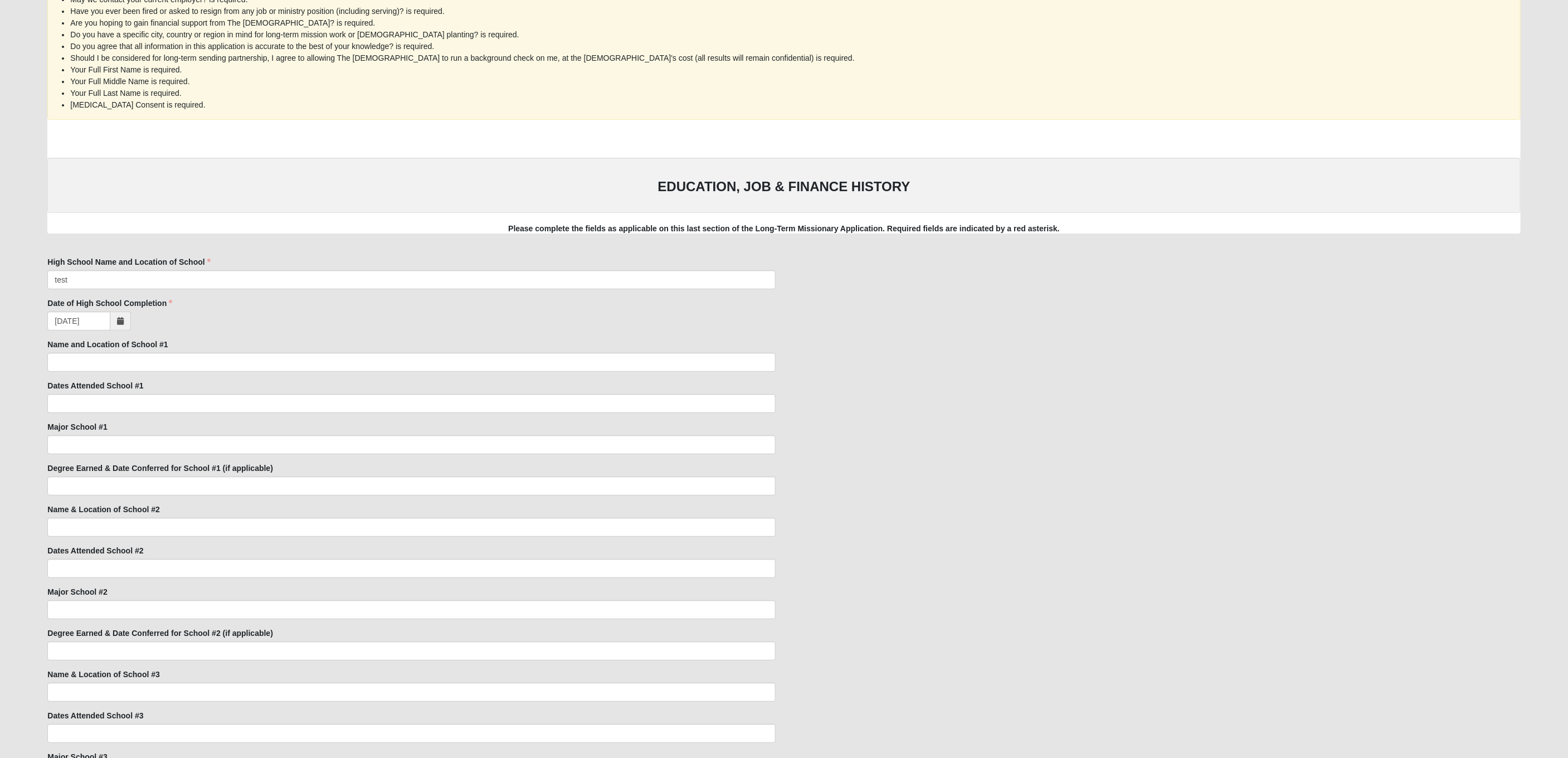
click at [288, 341] on div "Name and Location of School #1" at bounding box center [411, 355] width 728 height 33
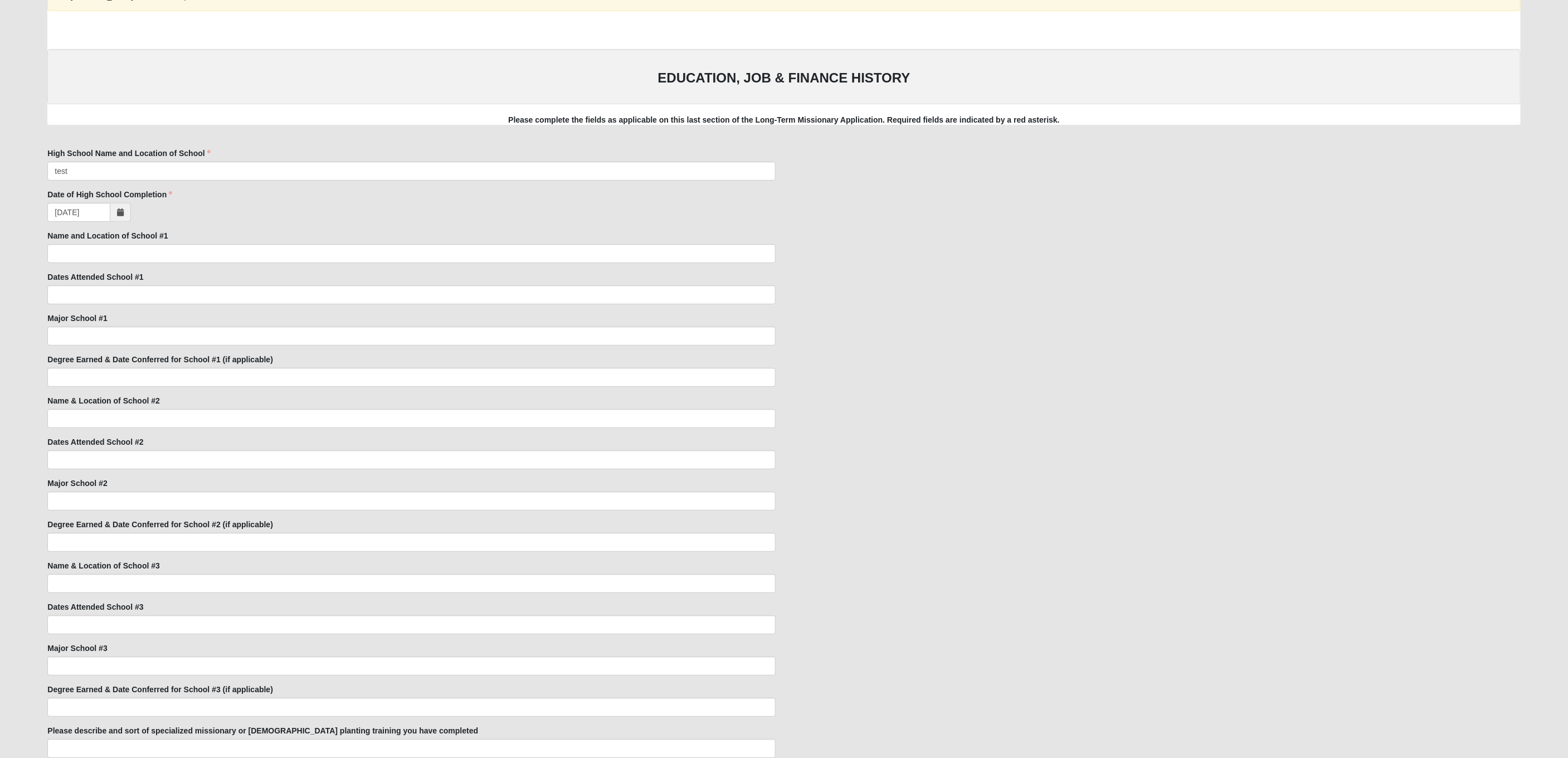
scroll to position [589, 0]
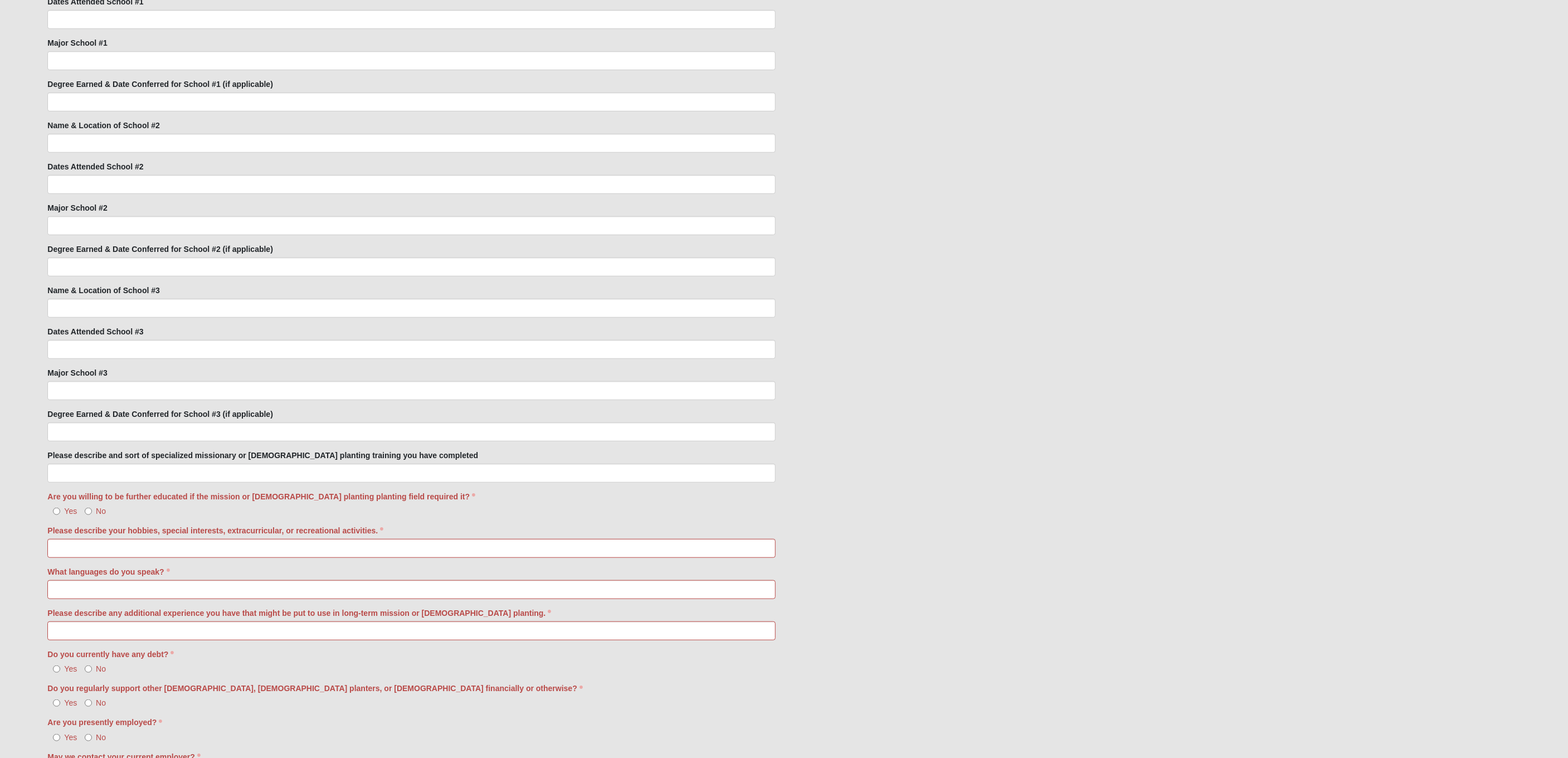
click at [71, 510] on span "Yes" at bounding box center [70, 511] width 13 height 9
click at [60, 510] on input "Yes" at bounding box center [57, 511] width 8 height 8
radio input "true"
click at [82, 549] on input "Please describe your hobbies, special interests, extracurricular, or recreation…" at bounding box center [411, 548] width 728 height 19
type input "test"
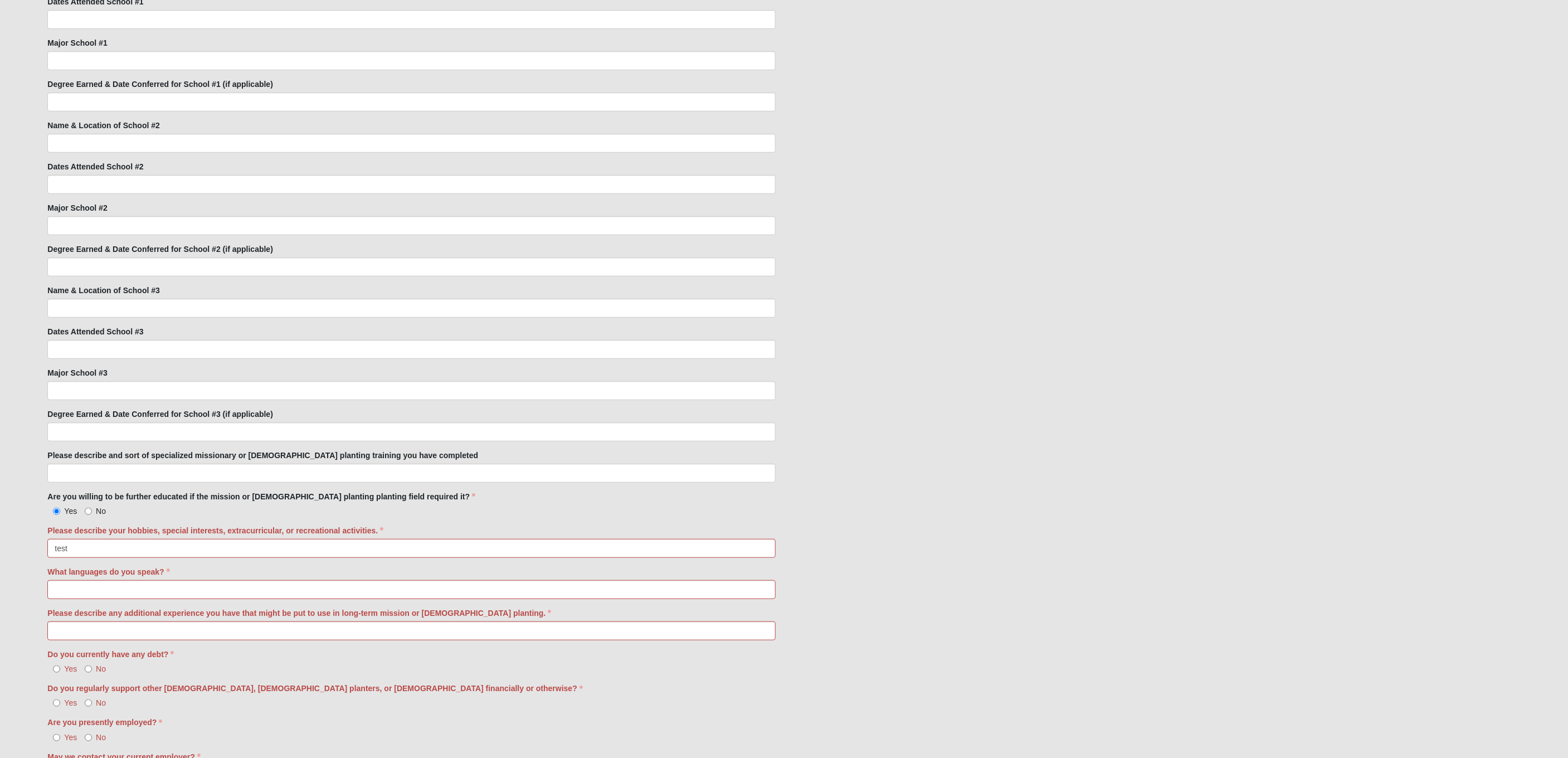
click at [83, 578] on div "What languages do you speak?" at bounding box center [411, 582] width 728 height 33
click at [83, 585] on input "What languages do you speak?" at bounding box center [411, 590] width 728 height 19
type input "test"
click at [79, 630] on input "Please describe any additional experience you have that might be put to use in …" at bounding box center [411, 631] width 728 height 19
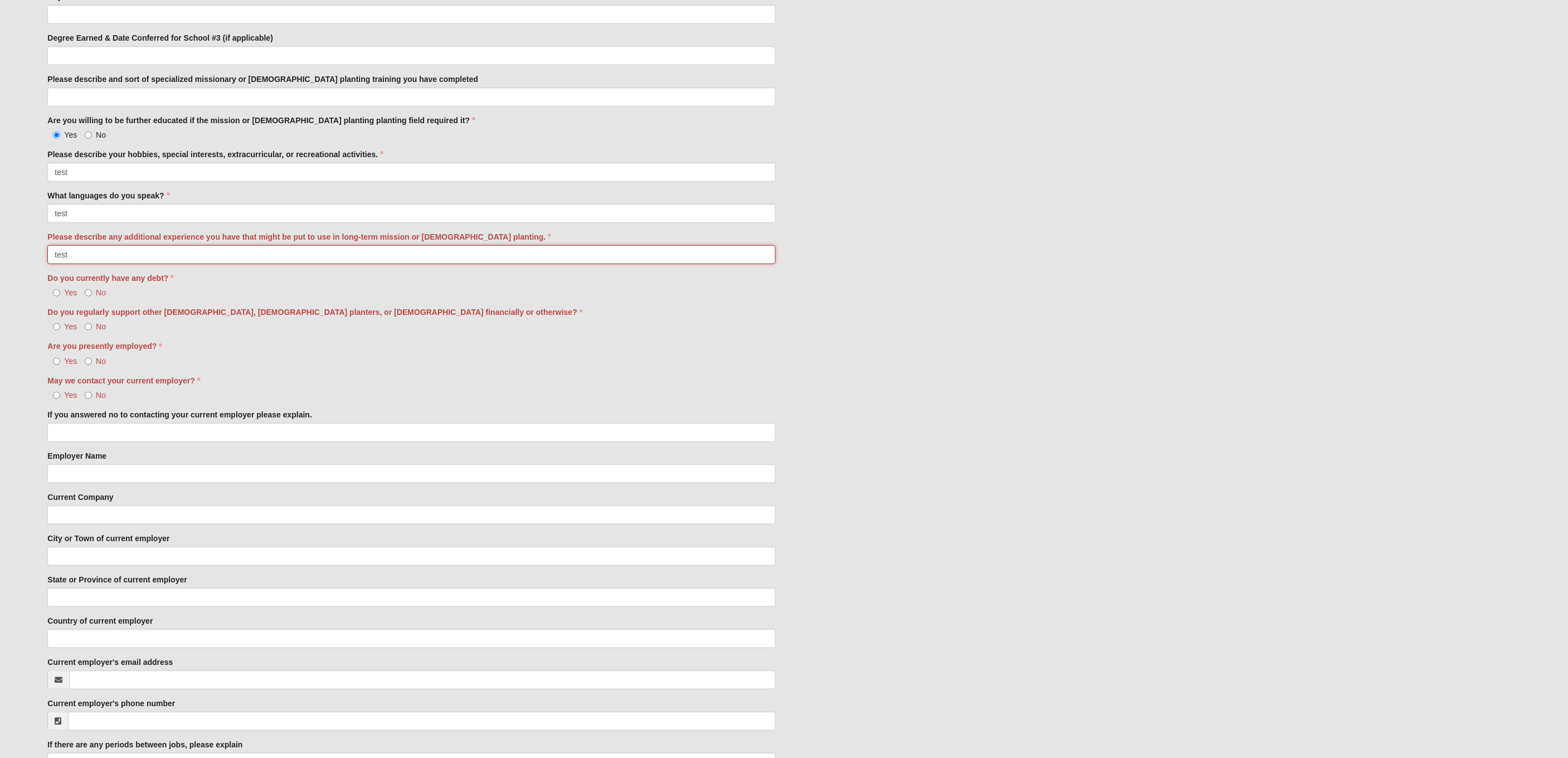
scroll to position [979, 0]
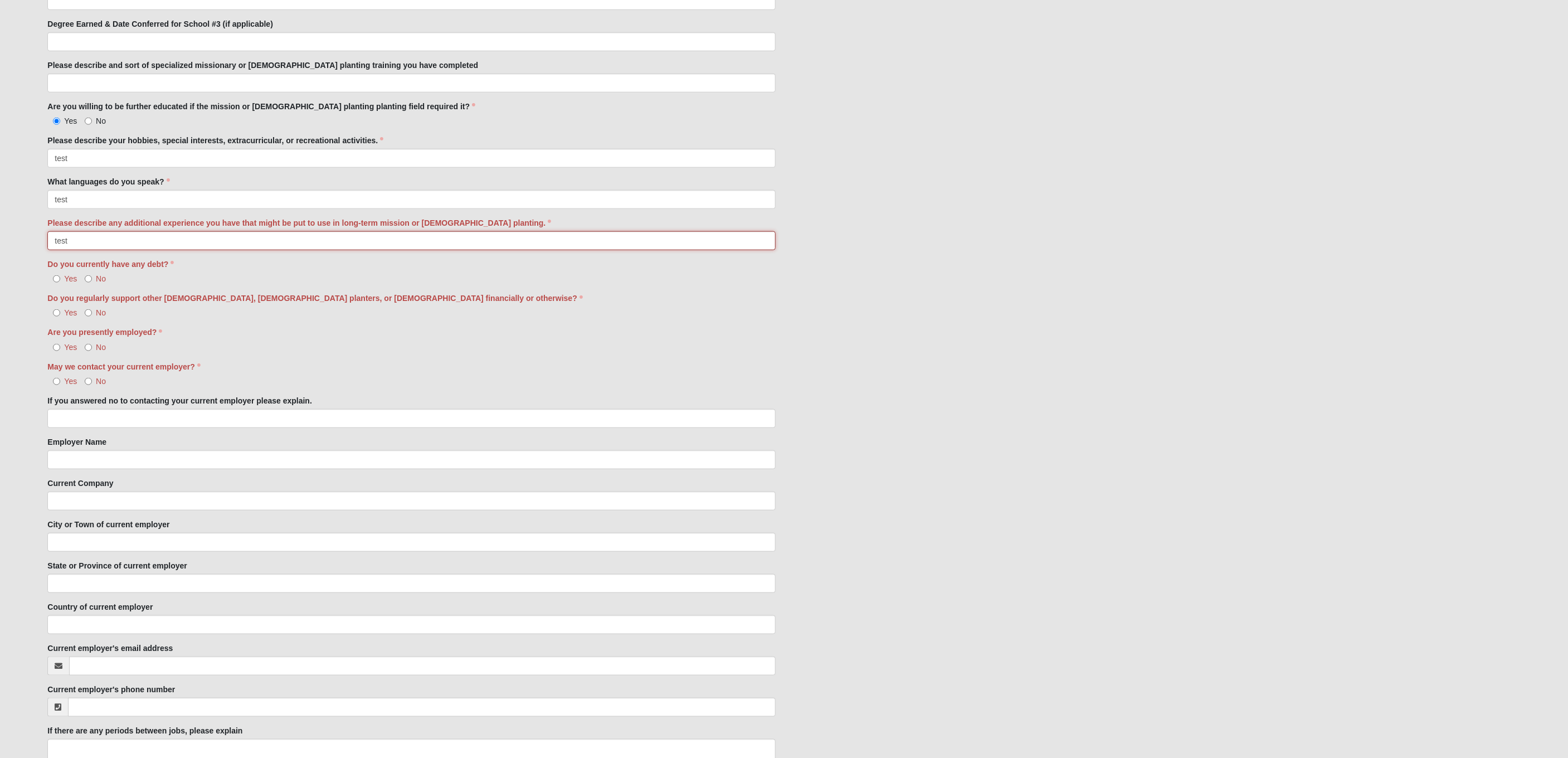
type input "test"
click at [99, 275] on span "No" at bounding box center [100, 279] width 10 height 9
click at [92, 275] on input "No" at bounding box center [88, 279] width 8 height 8
radio input "true"
click at [102, 310] on span "No" at bounding box center [100, 312] width 10 height 9
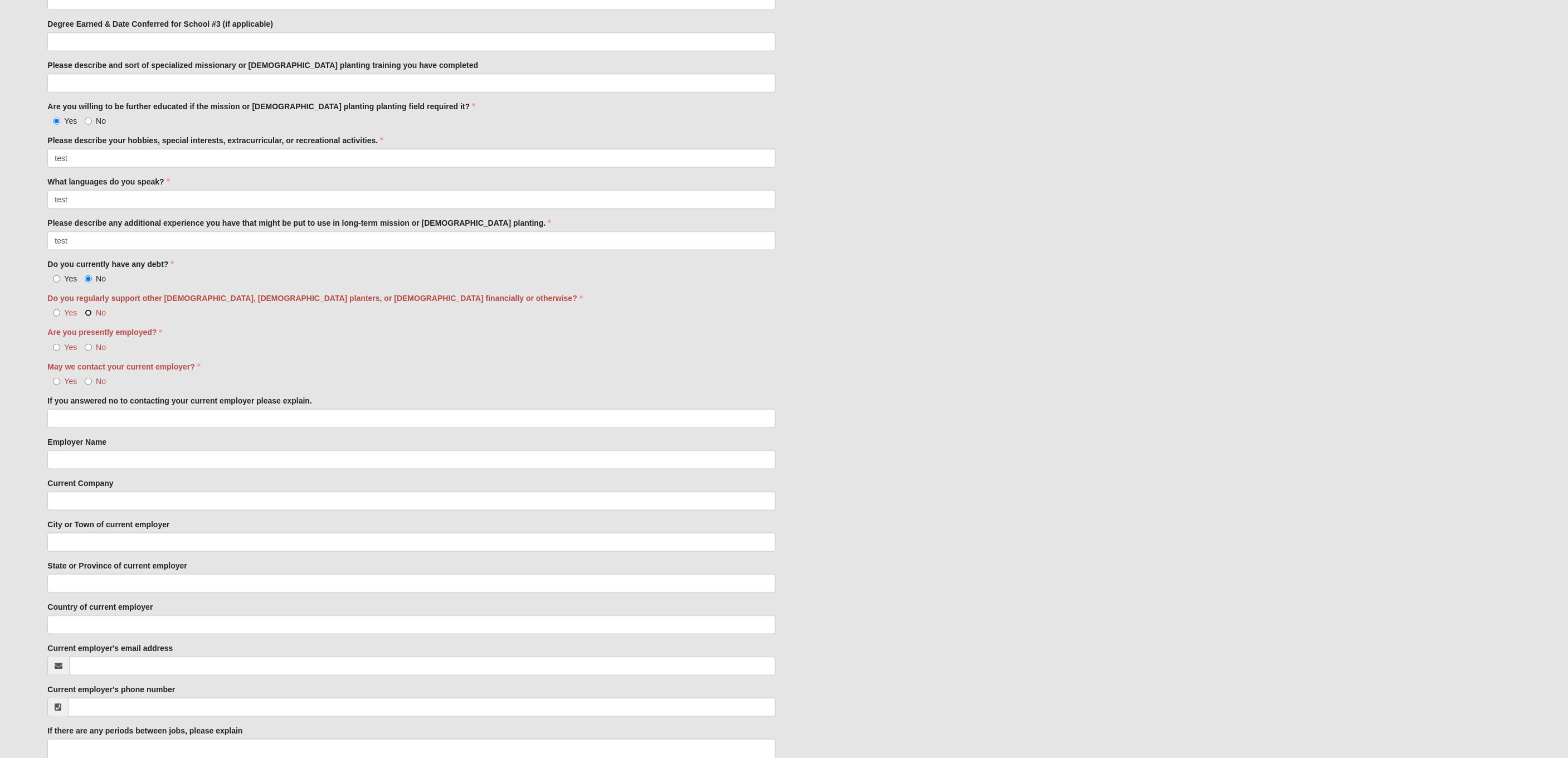
click at [92, 310] on input "No" at bounding box center [88, 313] width 8 height 8
radio input "true"
click at [101, 339] on div "Are you presently employed? Yes No" at bounding box center [411, 339] width 728 height 26
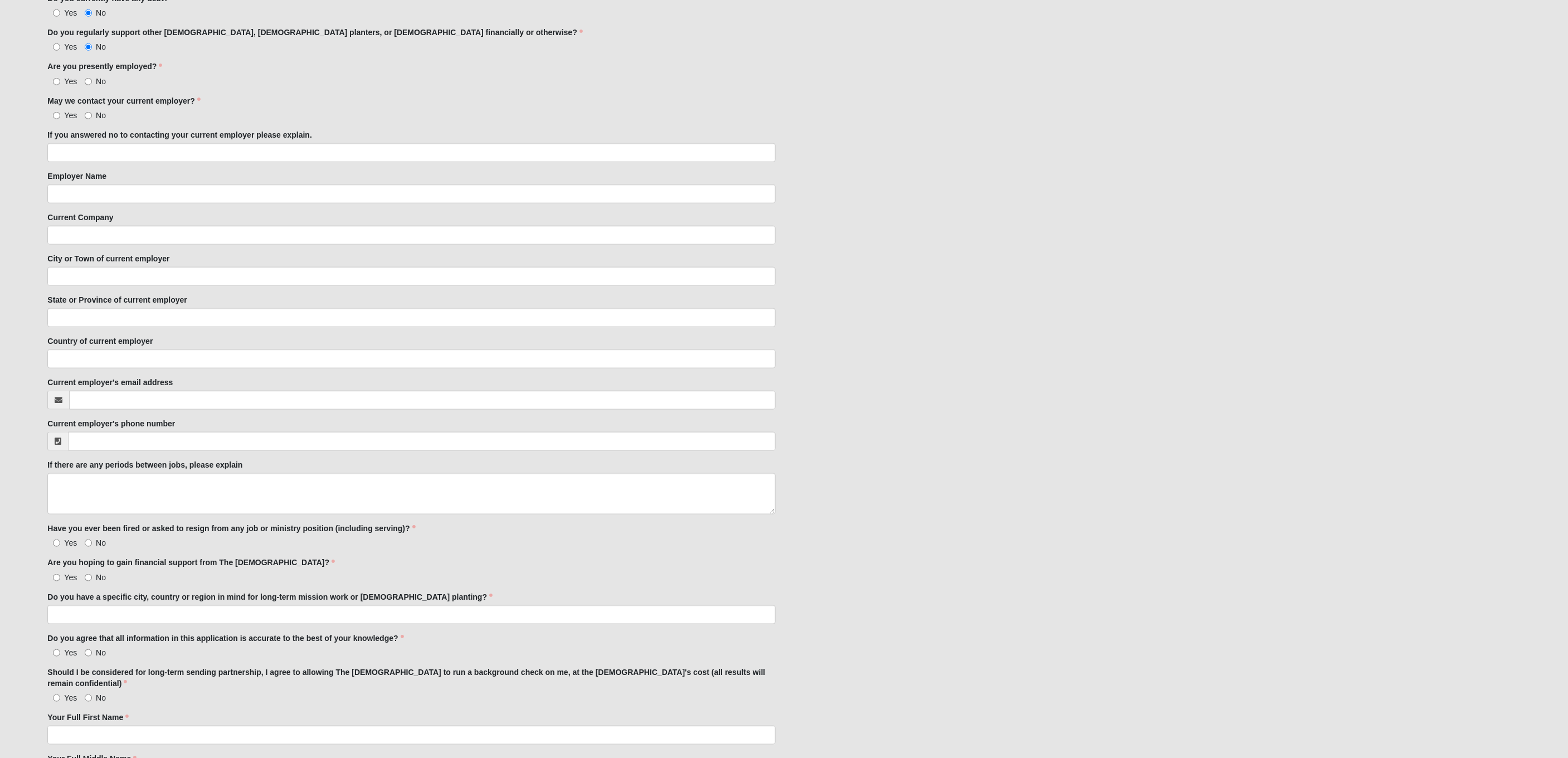
click at [101, 341] on label "Country of current employer" at bounding box center [100, 341] width 105 height 11
click at [101, 350] on input "Country of current employer" at bounding box center [411, 359] width 728 height 19
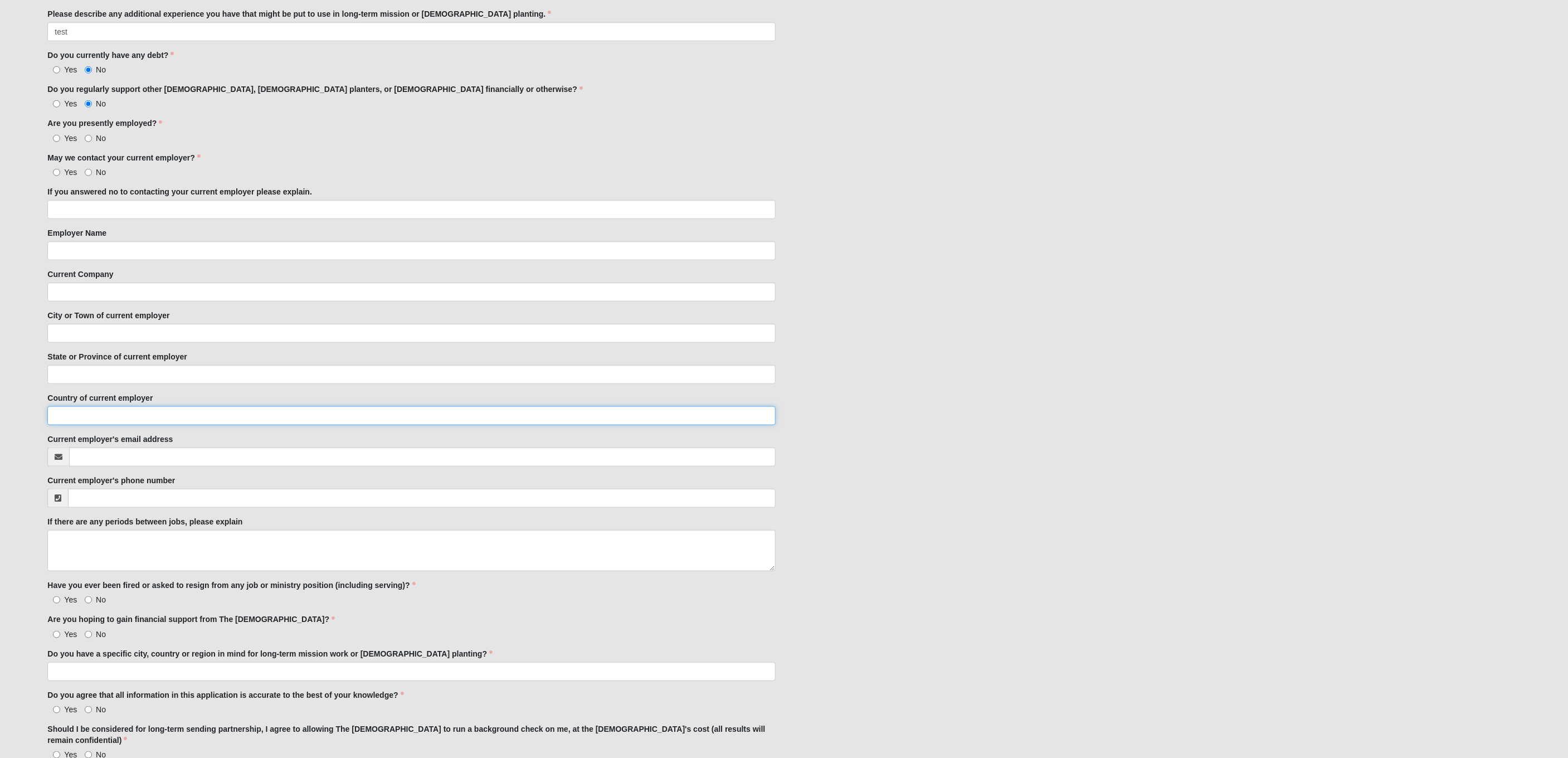
scroll to position [747, 0]
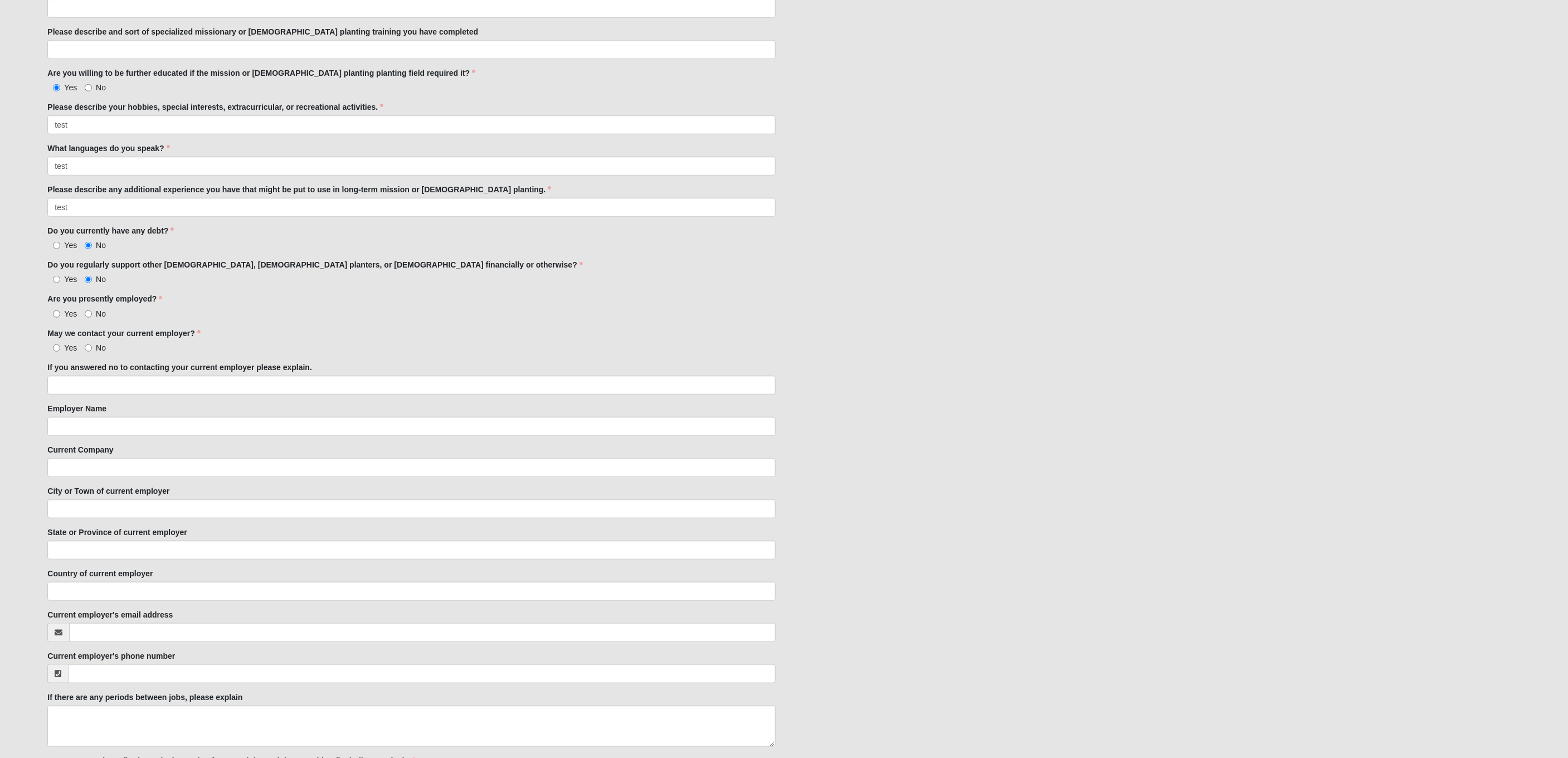
click at [65, 277] on span "Yes" at bounding box center [70, 279] width 13 height 9
click at [60, 277] on input "Yes" at bounding box center [57, 279] width 8 height 8
radio input "true"
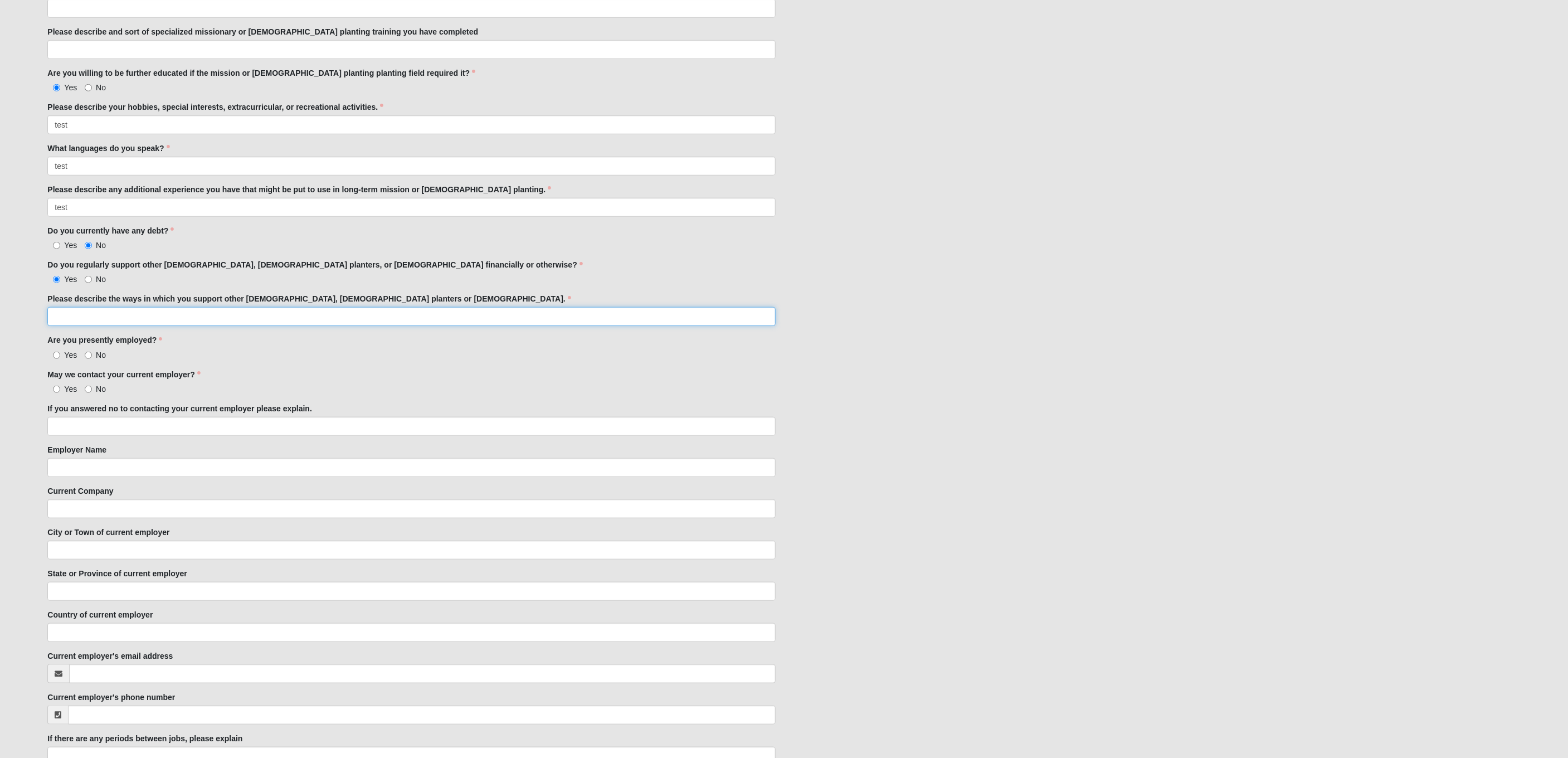
click at [93, 313] on input "Please describe the ways in which you support other missionaries, church plante…" at bounding box center [411, 317] width 728 height 19
type input "tet"
click at [99, 279] on span "No" at bounding box center [100, 279] width 10 height 9
click at [92, 279] on input "No" at bounding box center [88, 279] width 8 height 8
radio input "true"
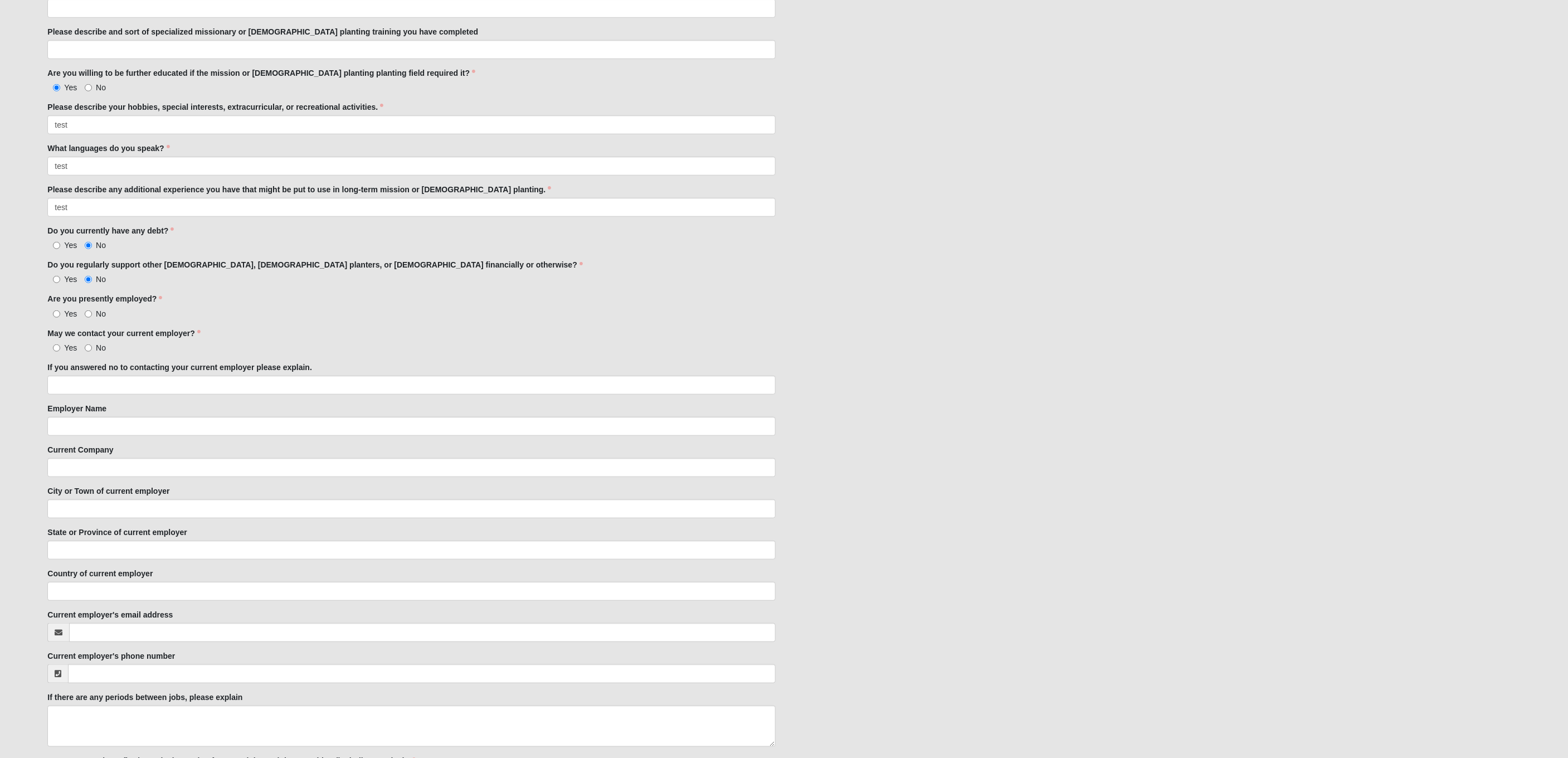
click at [70, 309] on span "Yes" at bounding box center [70, 313] width 13 height 9
click at [60, 311] on input "Yes" at bounding box center [57, 314] width 8 height 8
radio input "true"
click at [68, 347] on span "Yes" at bounding box center [70, 348] width 13 height 9
click at [60, 347] on input "Yes" at bounding box center [57, 348] width 8 height 8
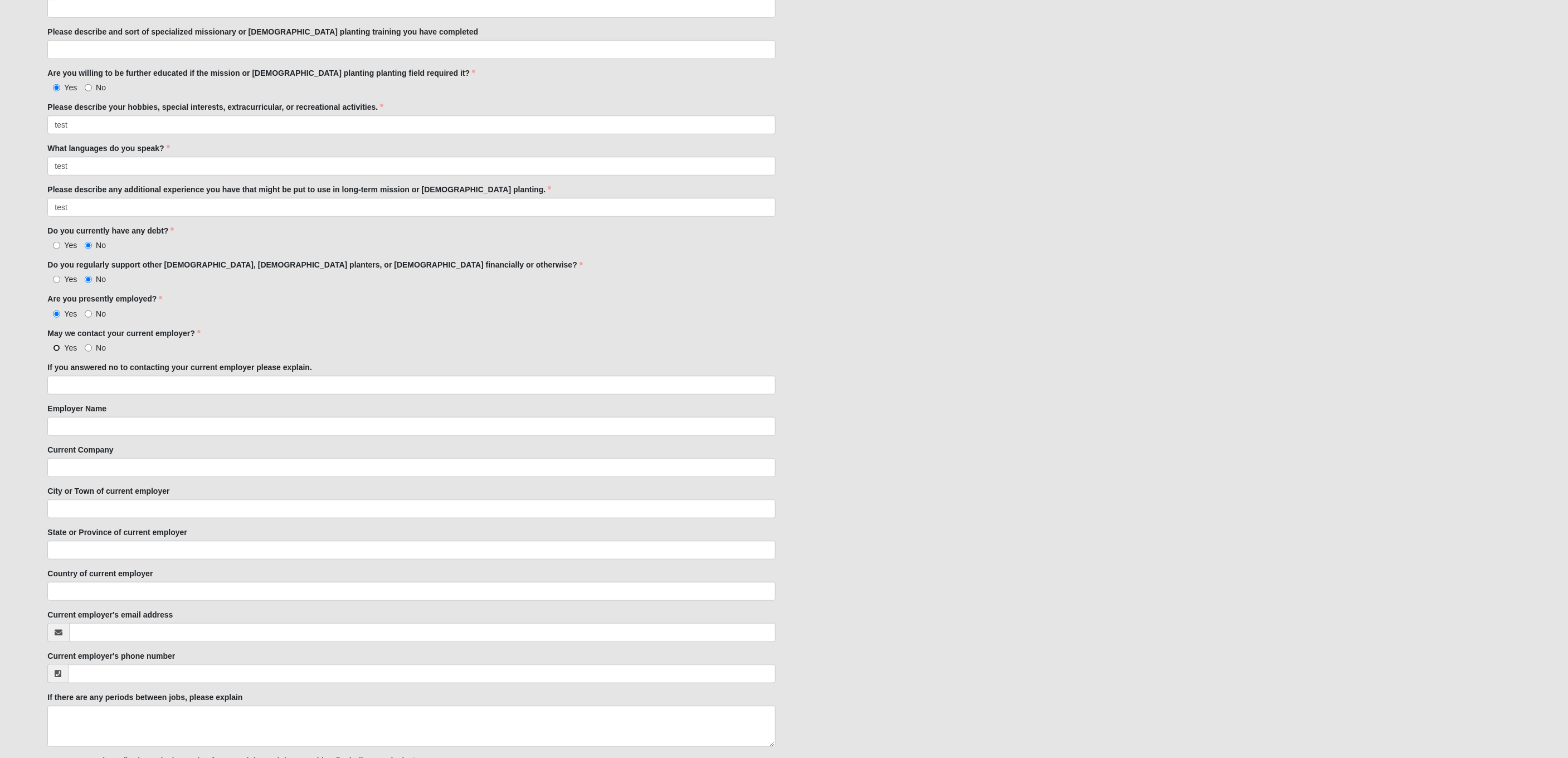
radio input "true"
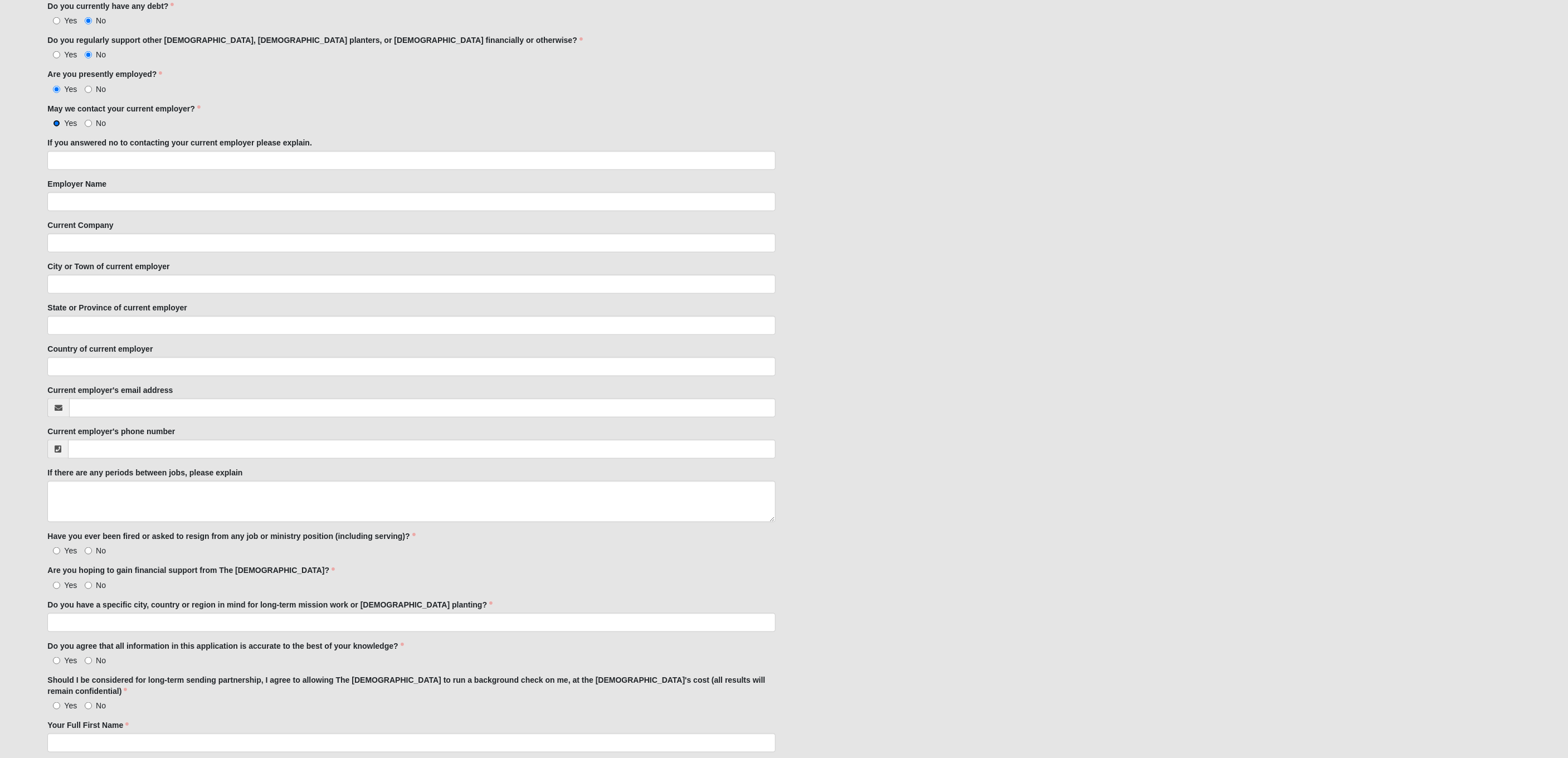
scroll to position [982, 0]
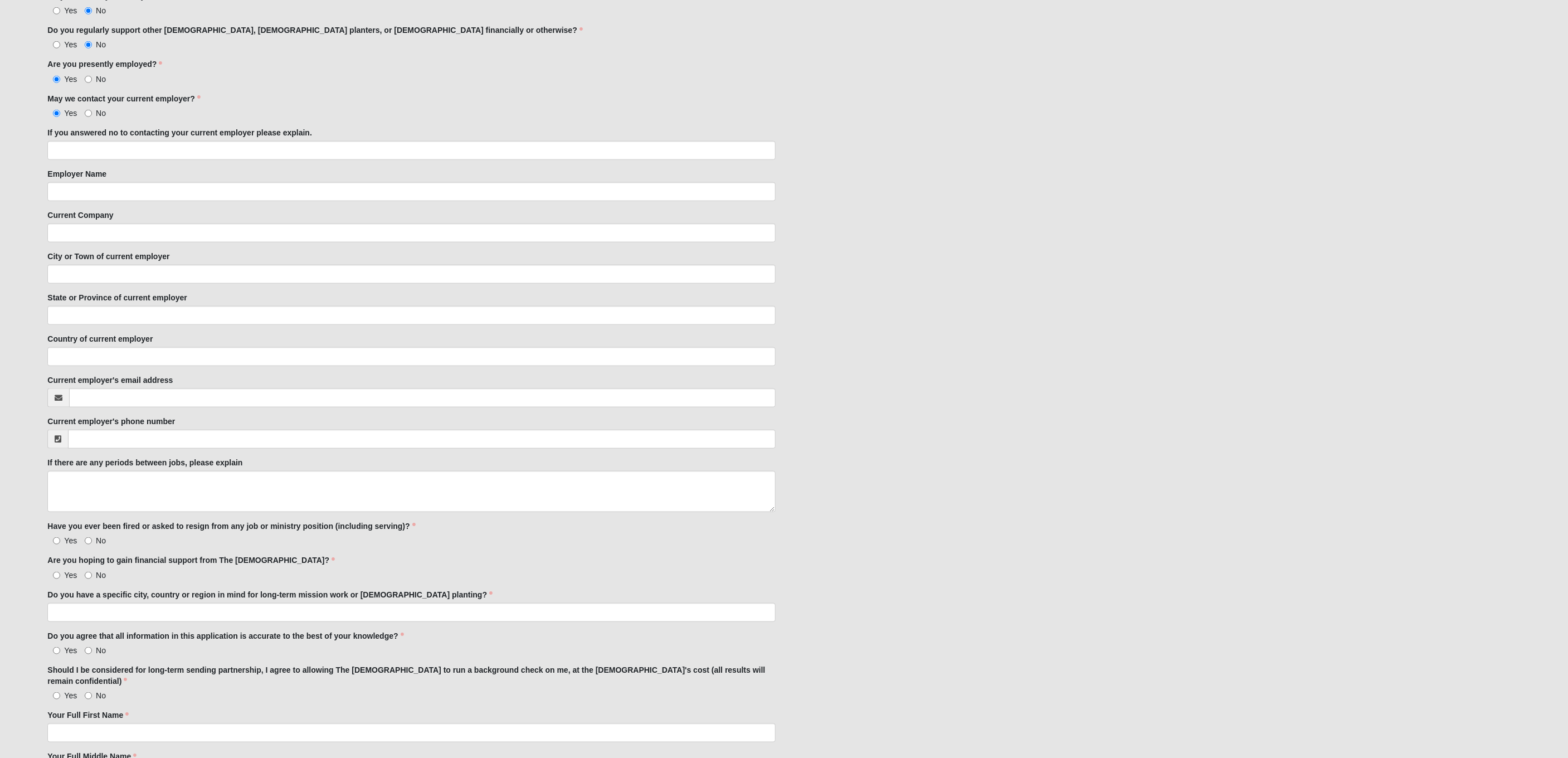
click at [96, 537] on span "No" at bounding box center [100, 540] width 10 height 9
click at [92, 537] on input "No" at bounding box center [88, 541] width 8 height 8
radio input "true"
click at [96, 572] on span "No" at bounding box center [100, 575] width 10 height 9
click at [92, 572] on input "No" at bounding box center [88, 576] width 8 height 8
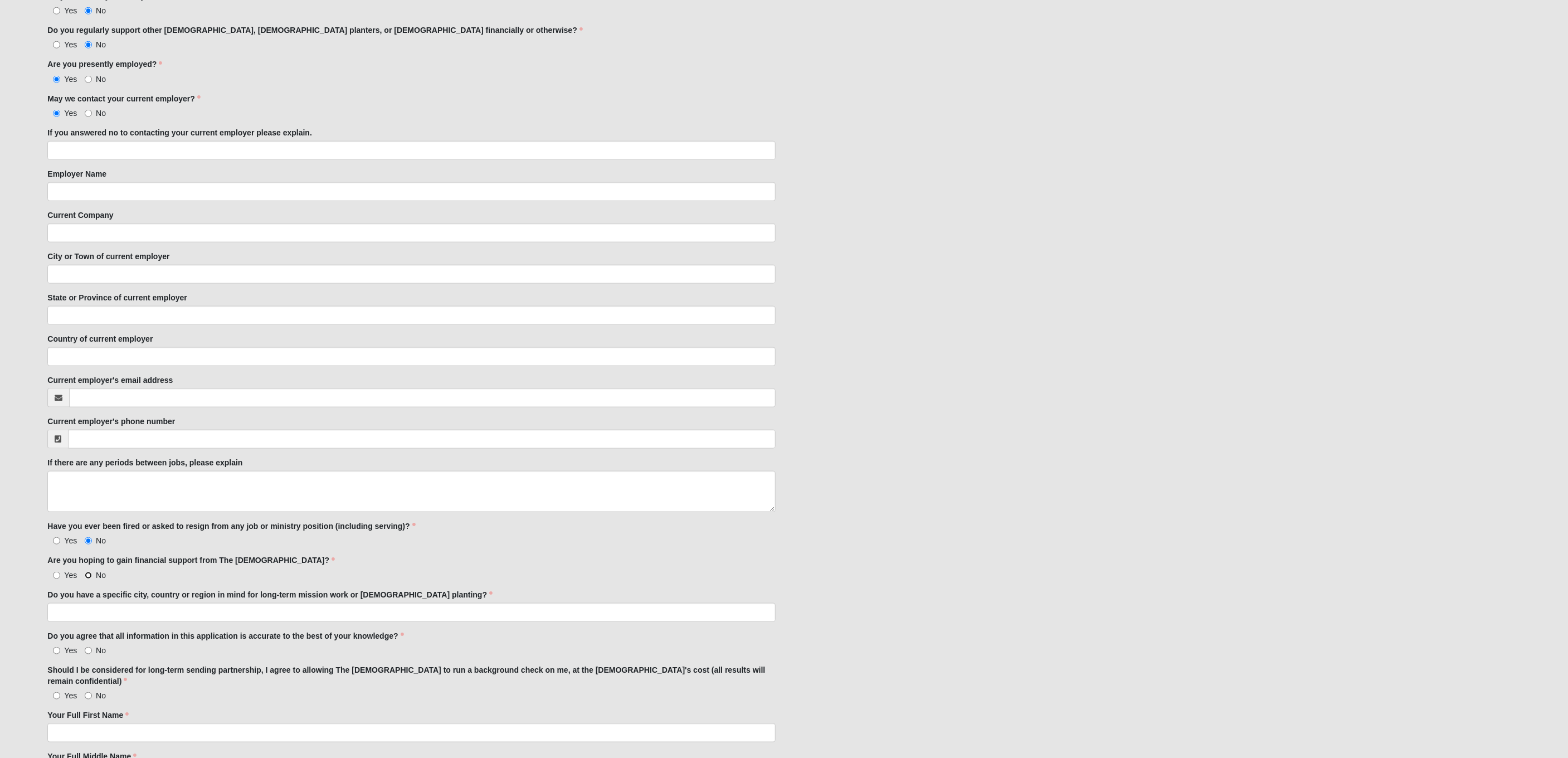
radio input "true"
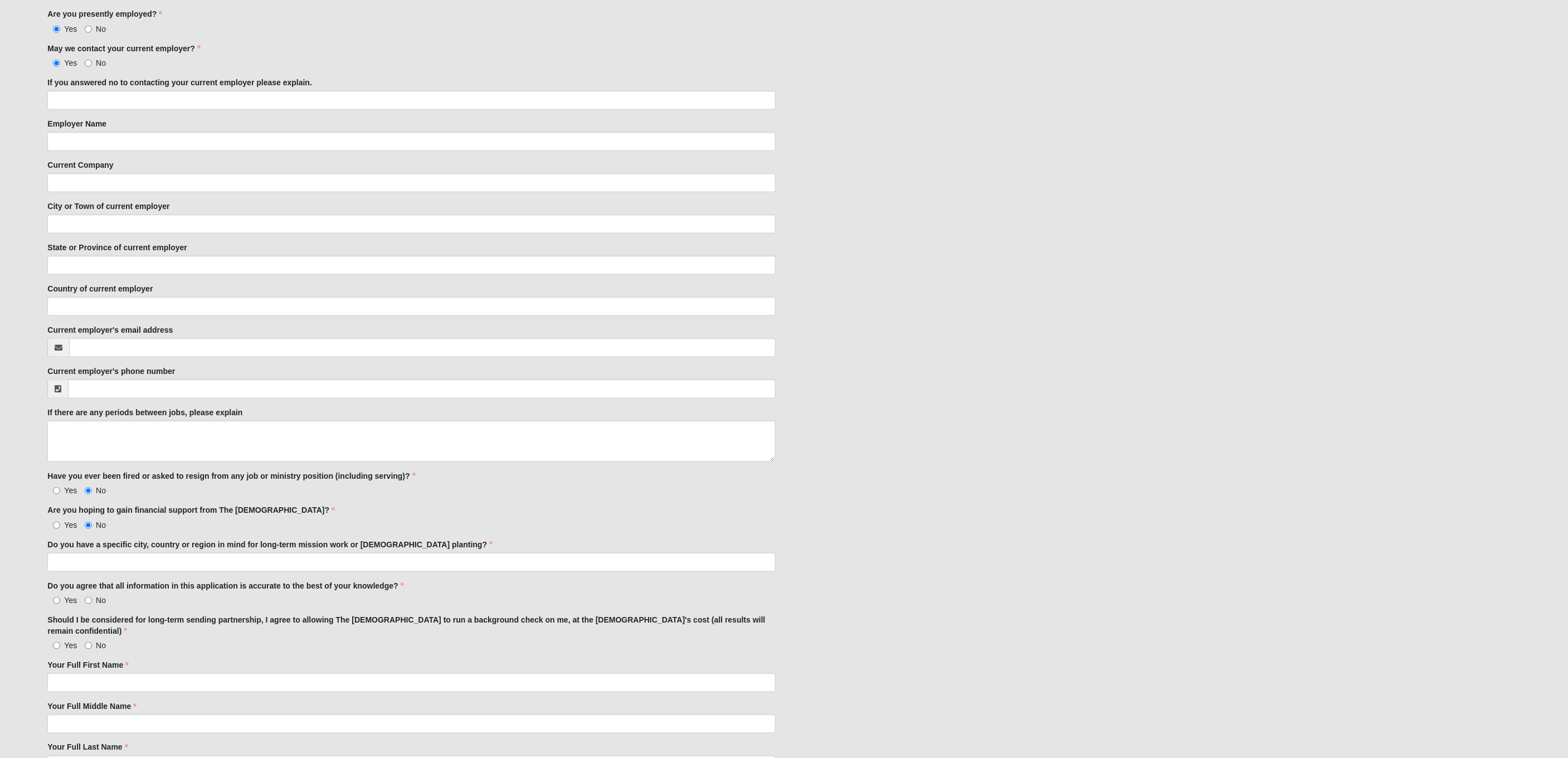
scroll to position [1093, 0]
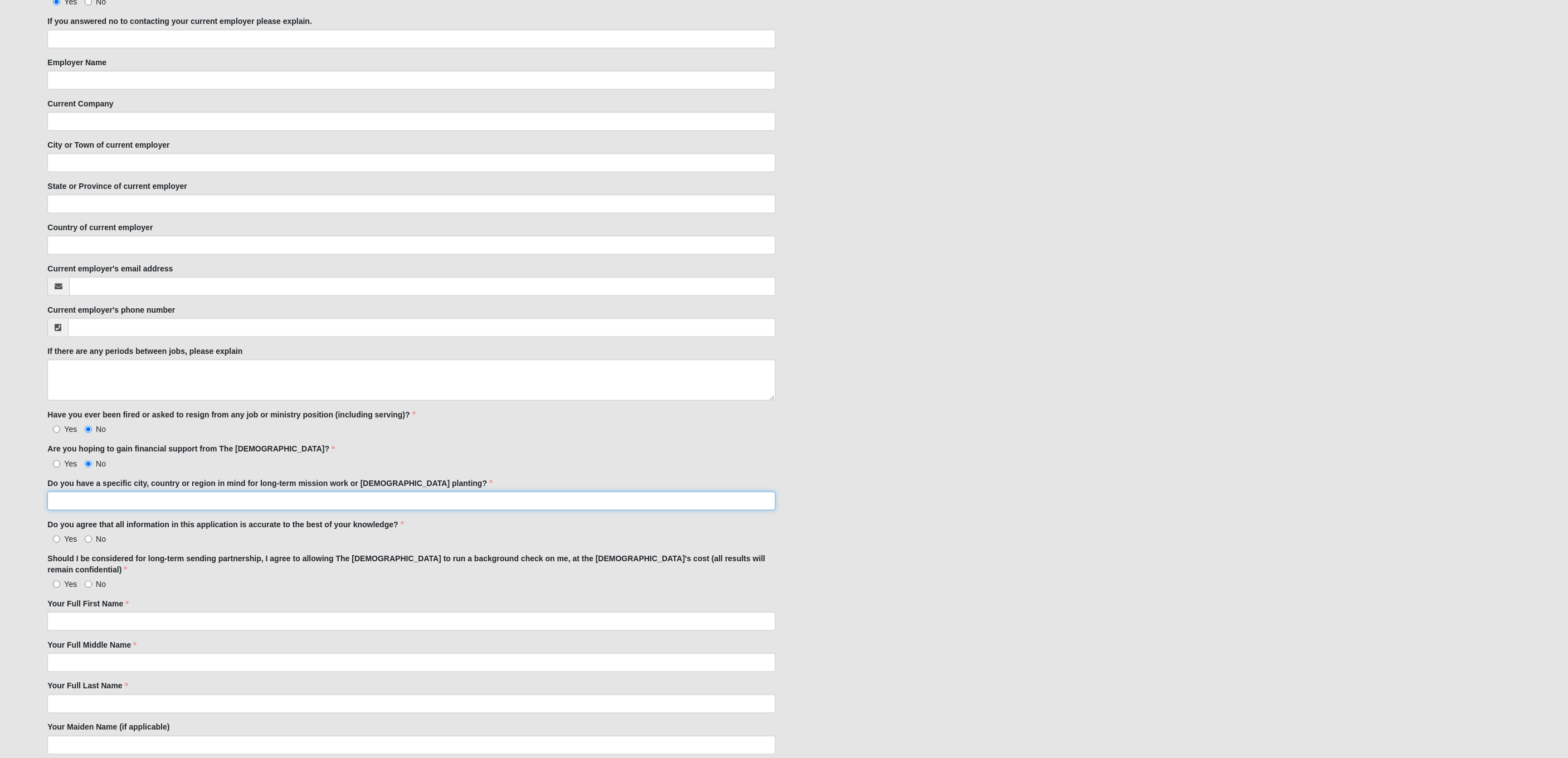
click at [203, 501] on input "Do you have a specific city, country or region in mind for long-term mission wo…" at bounding box center [411, 501] width 728 height 19
type input "test"
click at [101, 538] on span "No" at bounding box center [100, 539] width 10 height 9
click at [92, 538] on input "No" at bounding box center [88, 539] width 8 height 8
radio input "true"
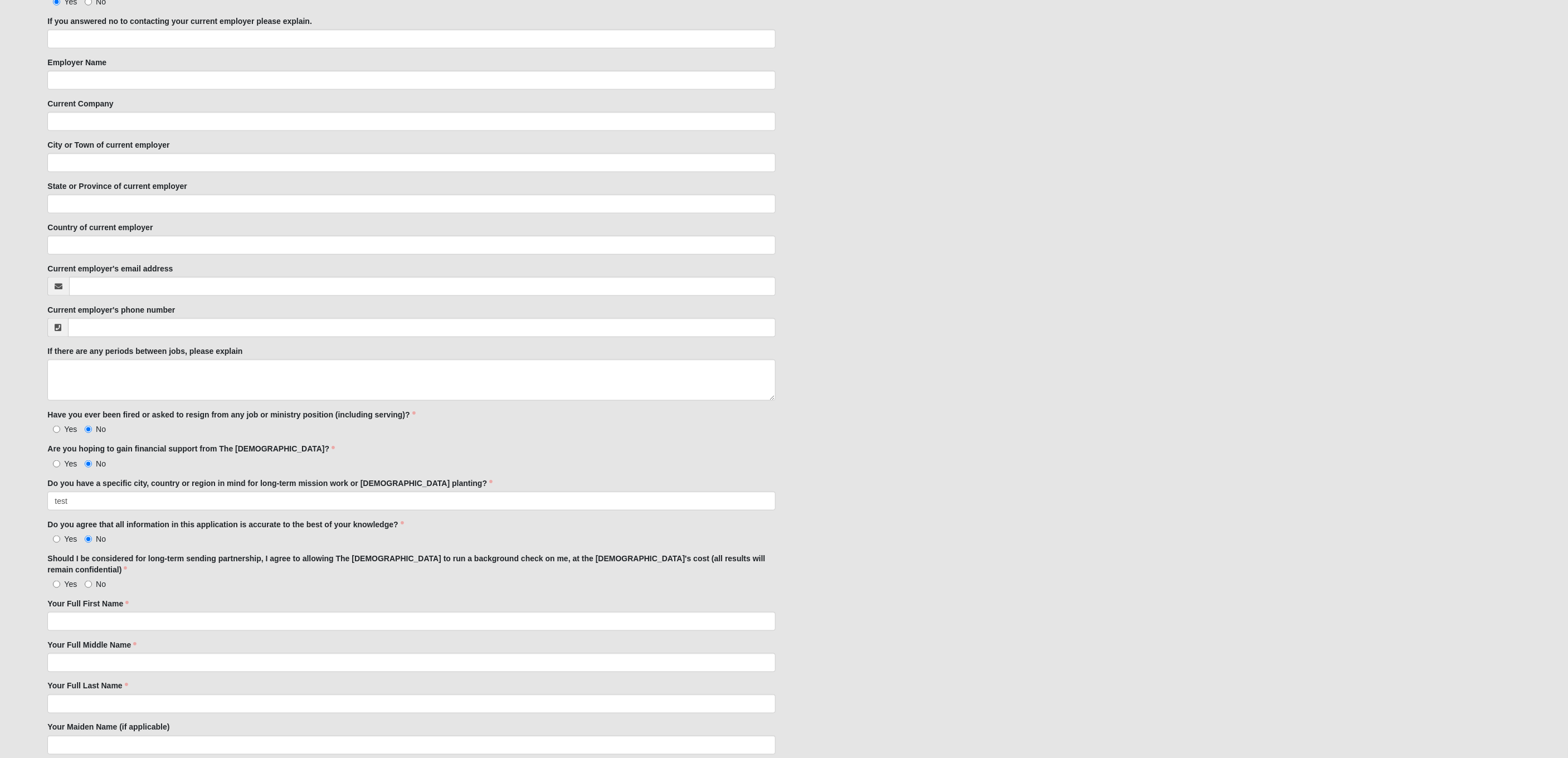
click at [93, 578] on label "No" at bounding box center [95, 584] width 21 height 11
click at [92, 581] on input "No" at bounding box center [88, 585] width 8 height 8
radio input "true"
click at [95, 612] on input "Your Full First Name" at bounding box center [411, 621] width 728 height 19
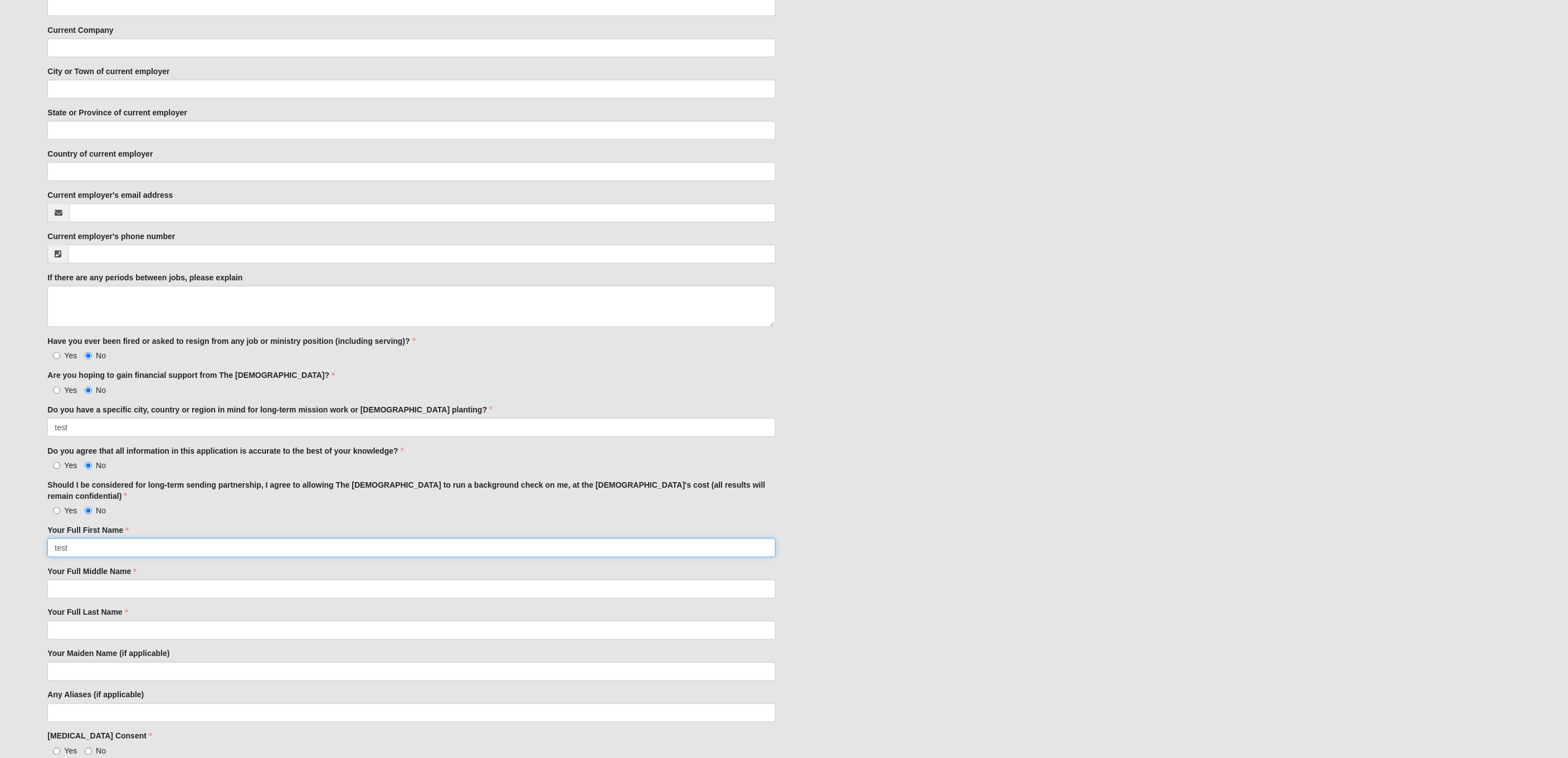
scroll to position [1173, 0]
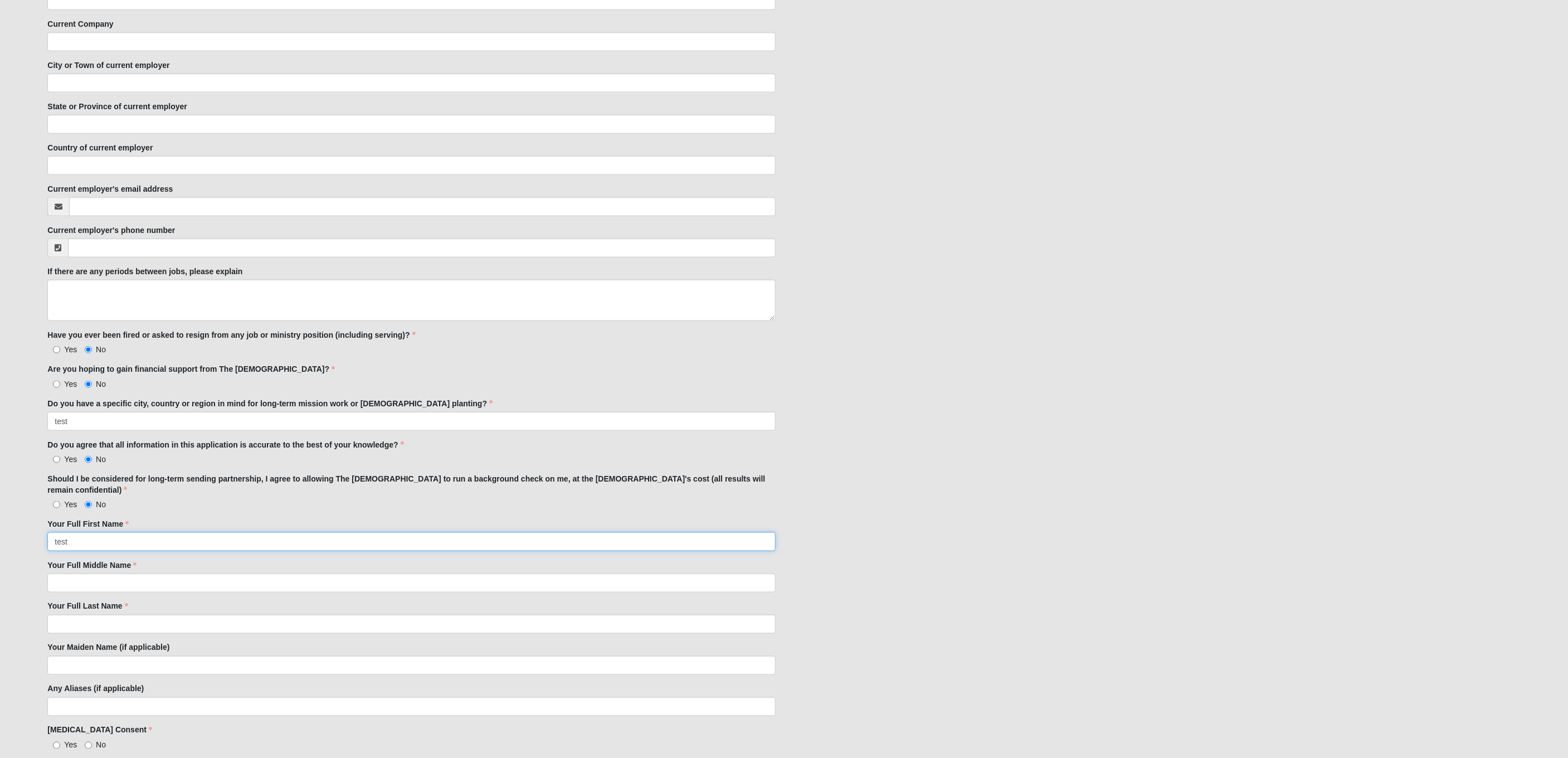
type input "test"
click at [116, 574] on input "Your Full Middle Name" at bounding box center [411, 583] width 728 height 19
type input "test"
click at [89, 615] on input "Your Full Last Name" at bounding box center [411, 624] width 728 height 19
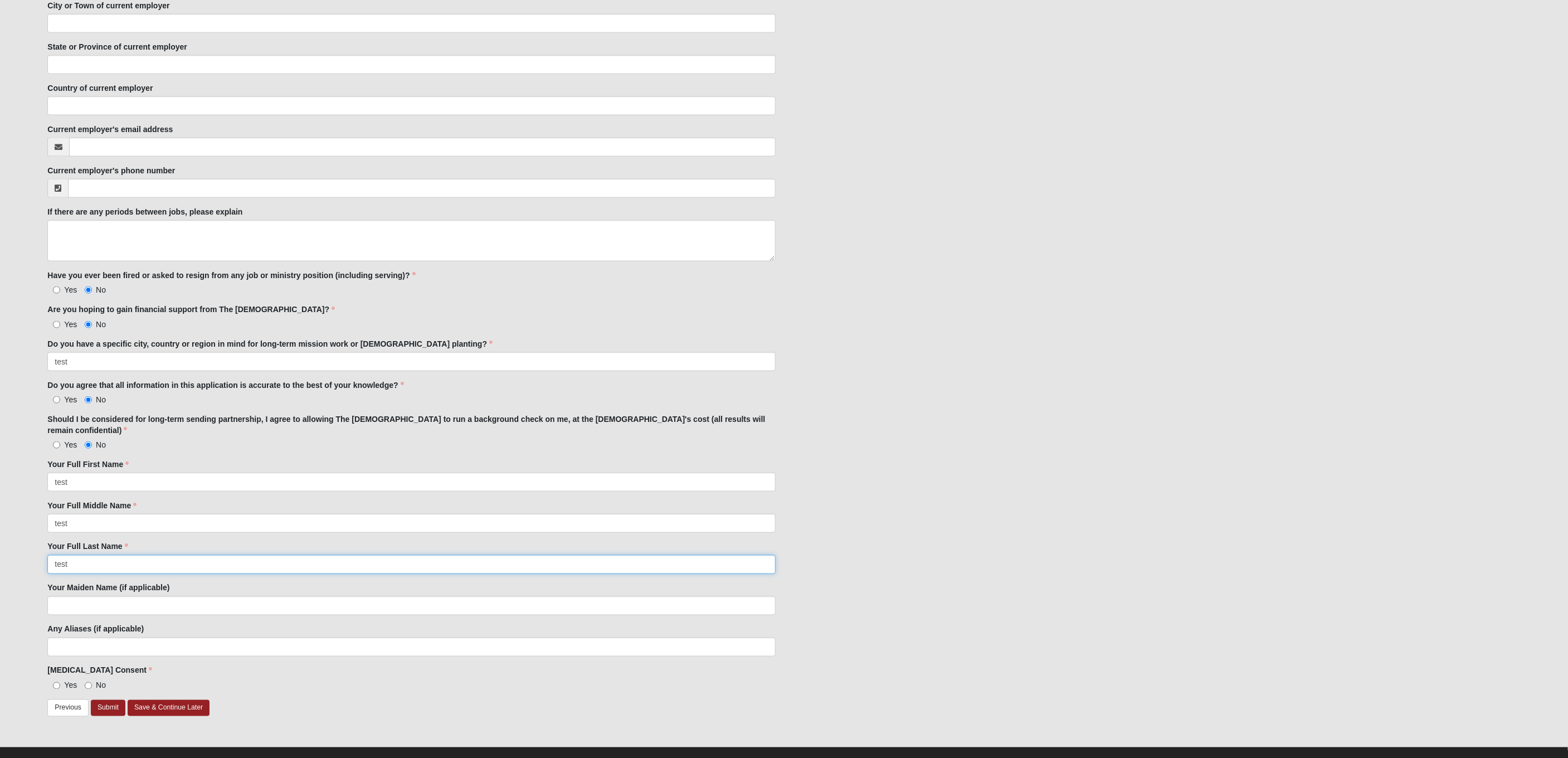
scroll to position [1235, 0]
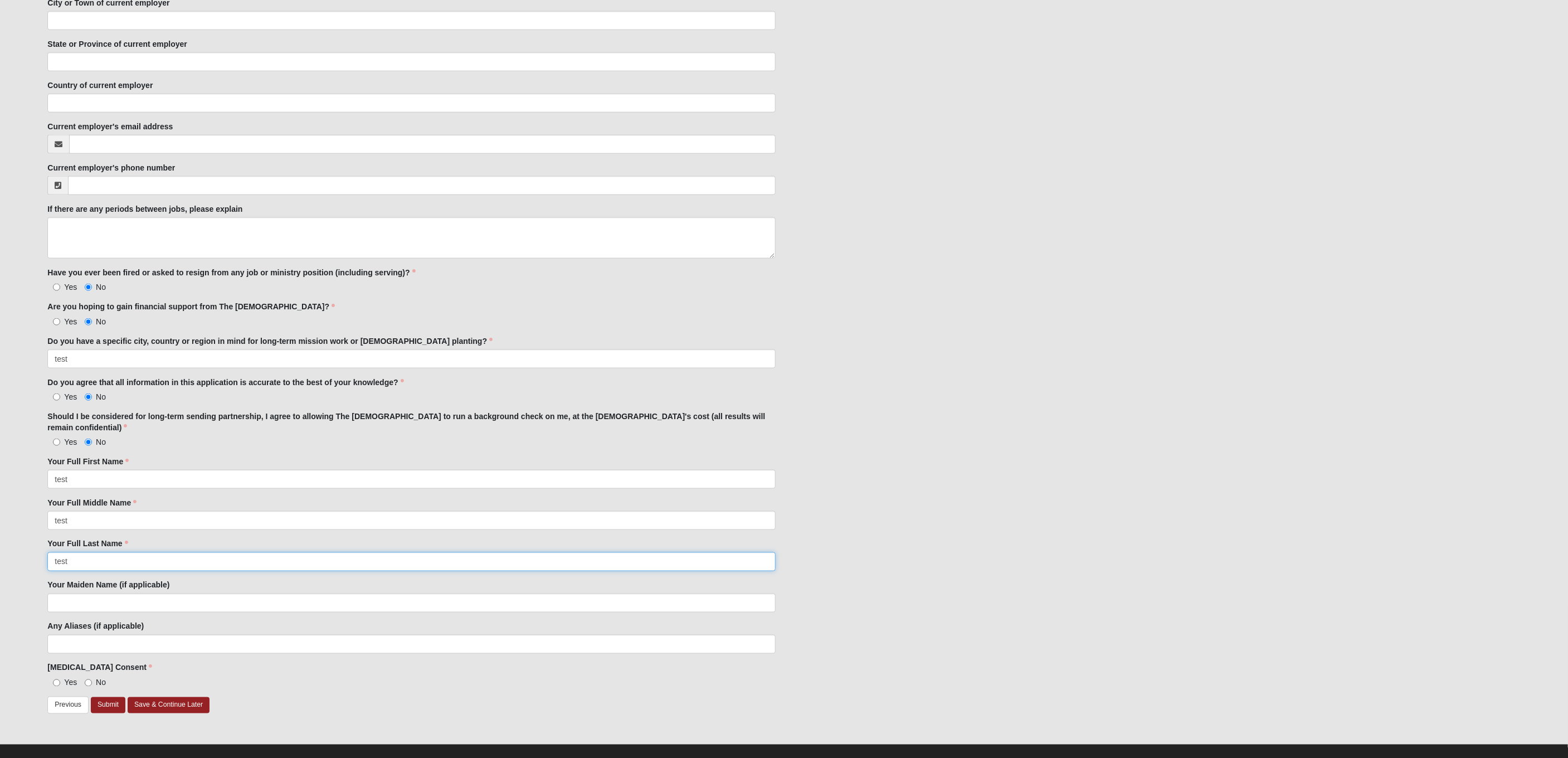
type input "test"
click at [67, 679] on span "Yes" at bounding box center [70, 683] width 13 height 9
click at [60, 679] on input "Yes" at bounding box center [57, 683] width 8 height 8
radio input "true"
click at [151, 697] on link "Save & Continue Later" at bounding box center [169, 705] width 82 height 16
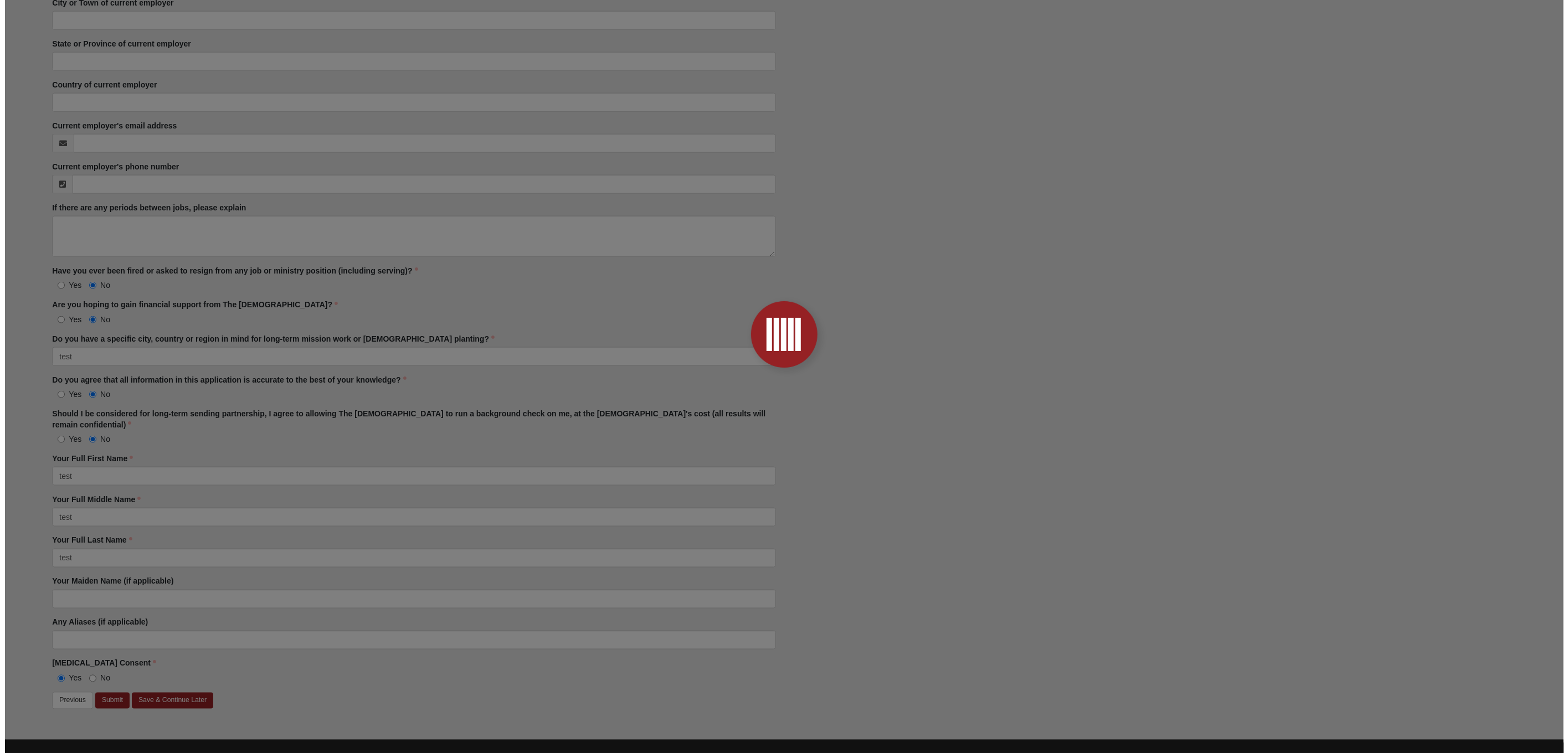
scroll to position [0, 0]
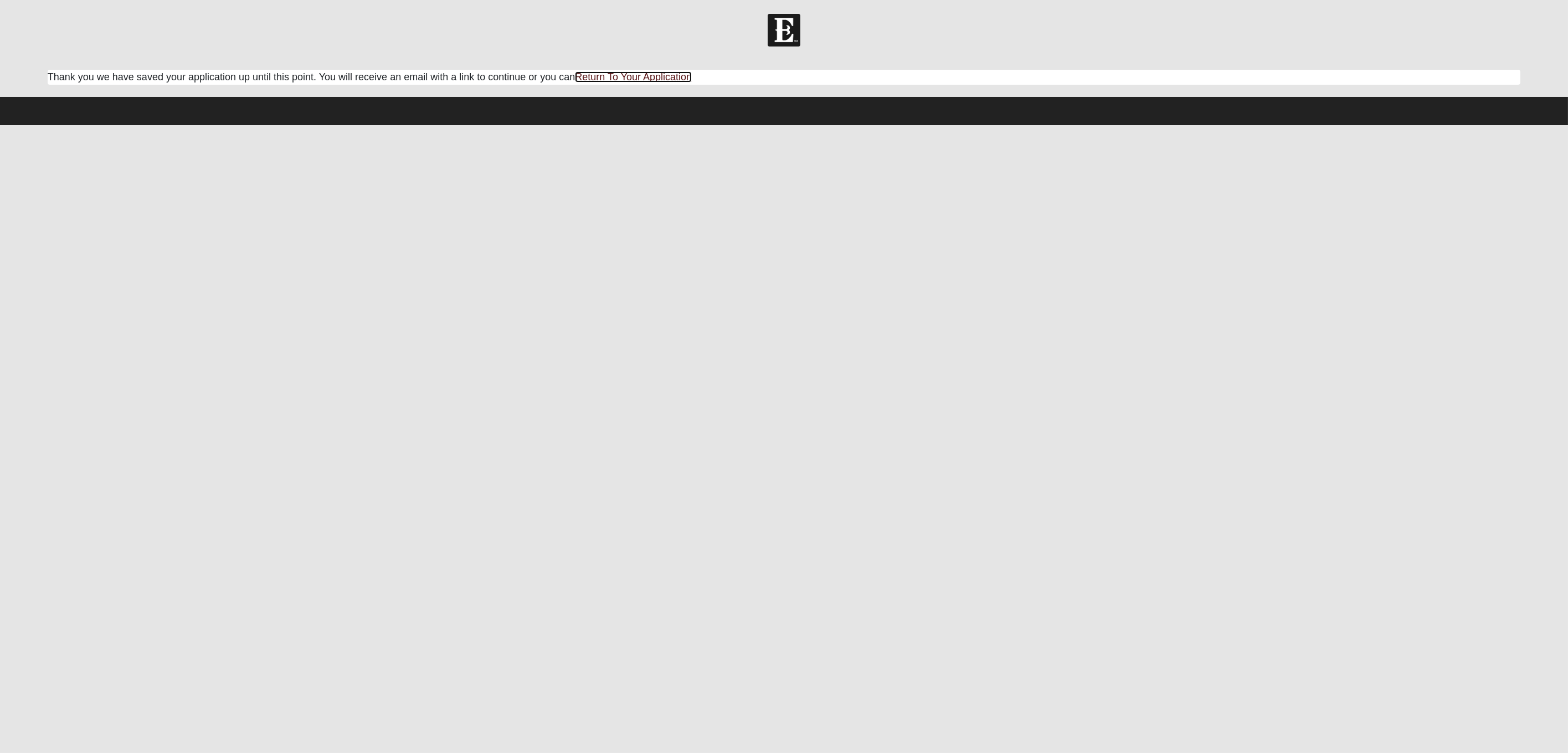
click at [605, 77] on link "Return To Your Application" at bounding box center [633, 77] width 117 height 11
